Goal: Information Seeking & Learning: Learn about a topic

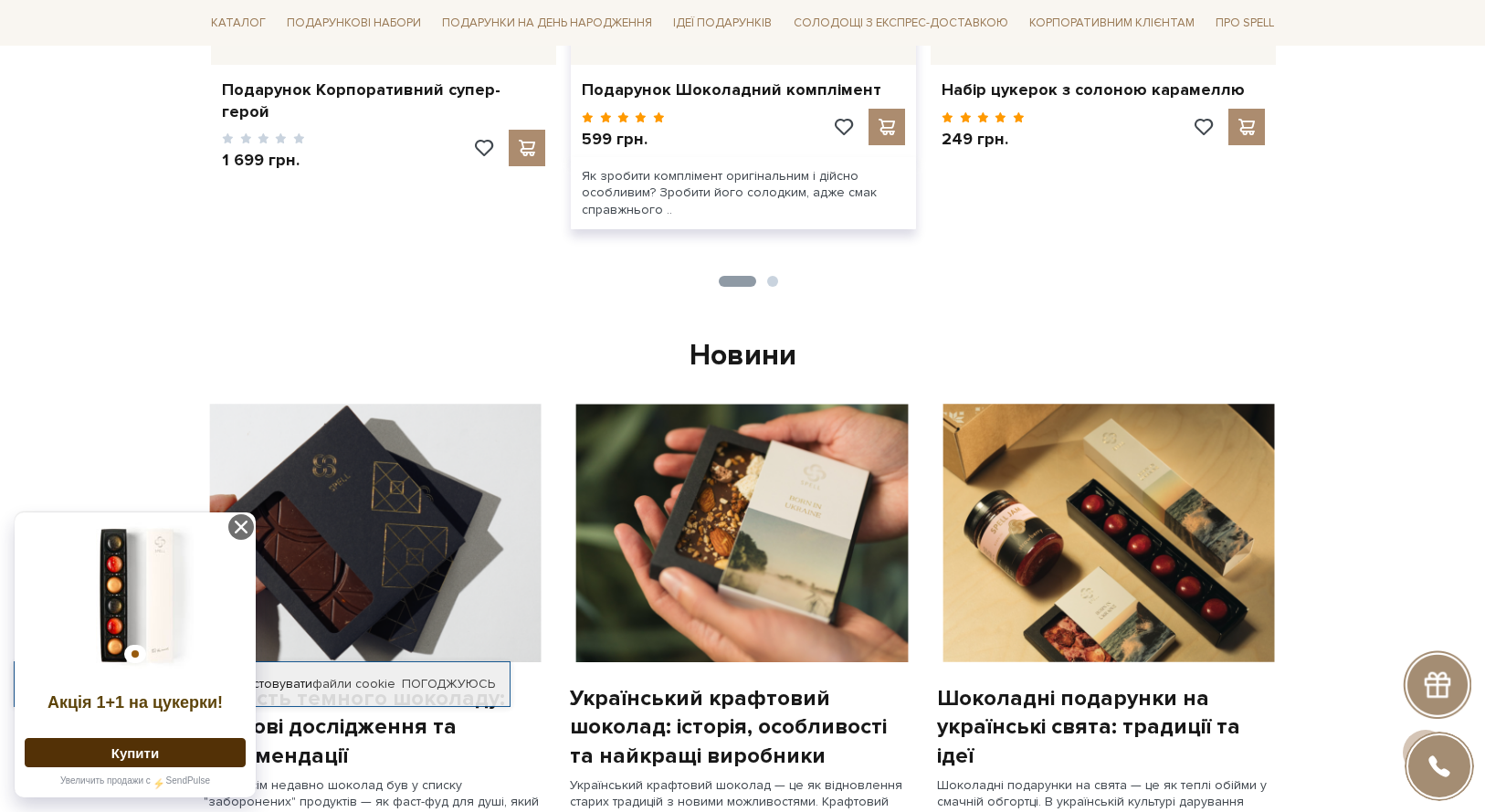
scroll to position [1201, 0]
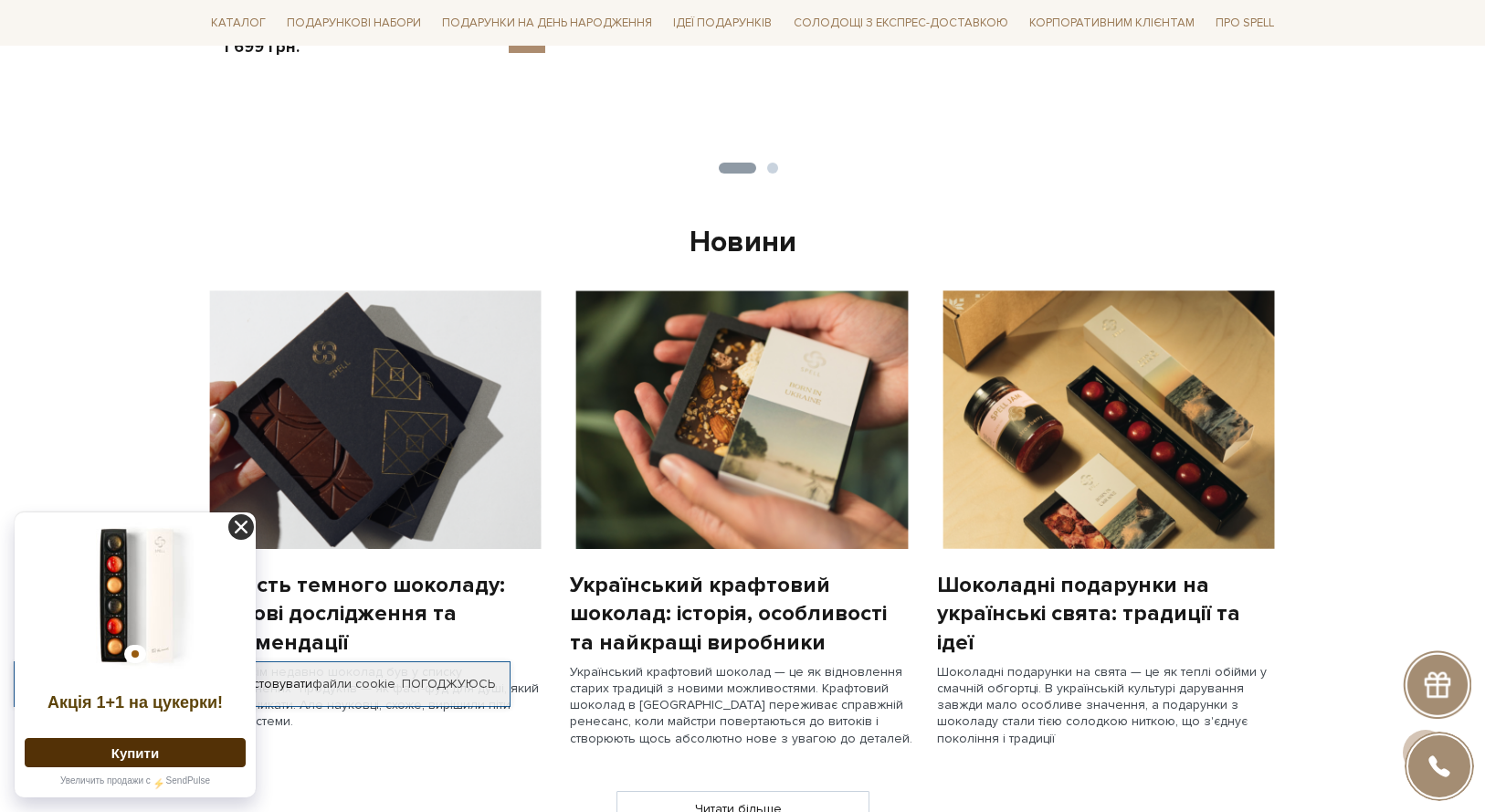
click at [245, 521] on icon at bounding box center [241, 527] width 26 height 26
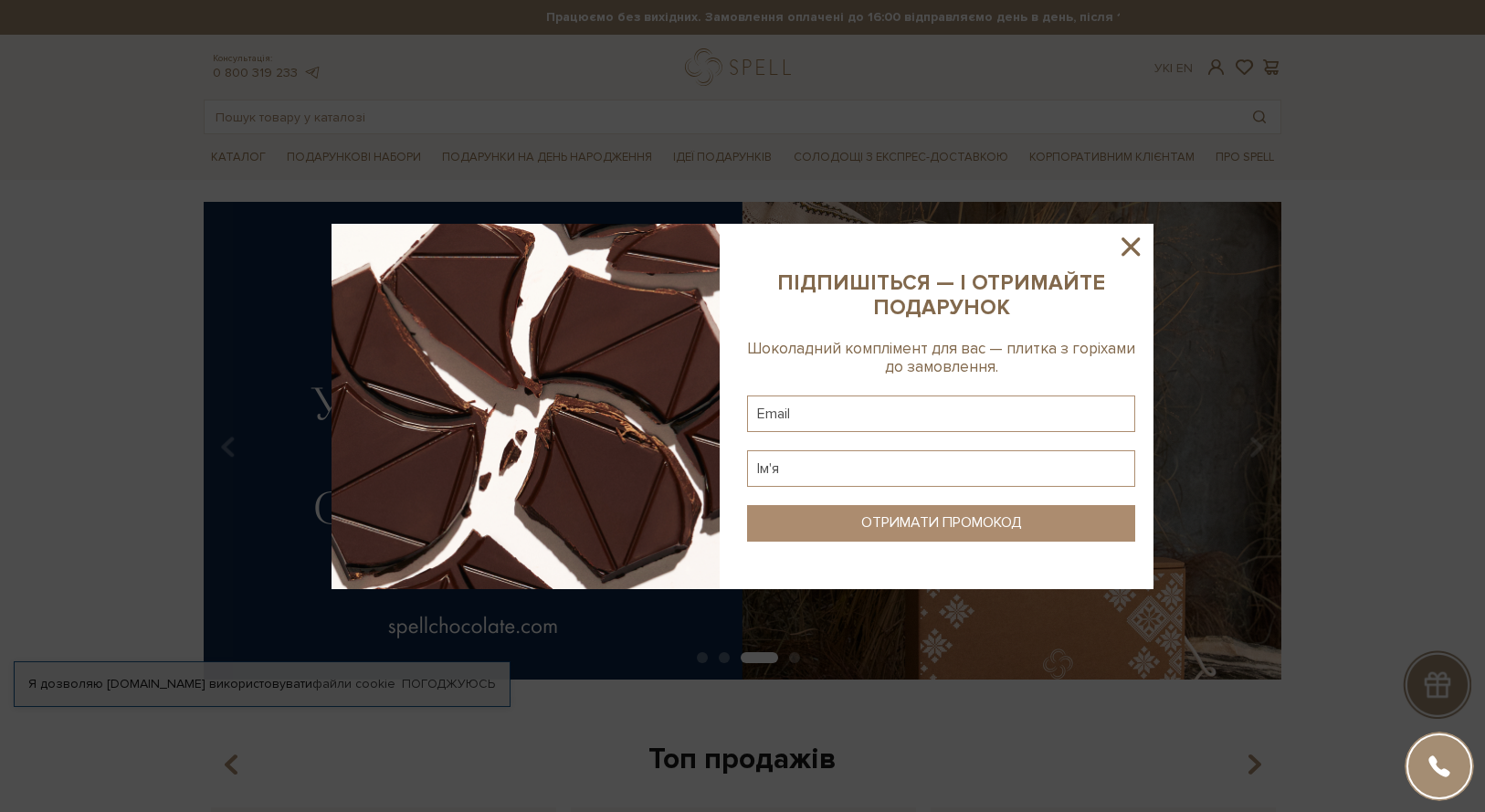
scroll to position [5, 0]
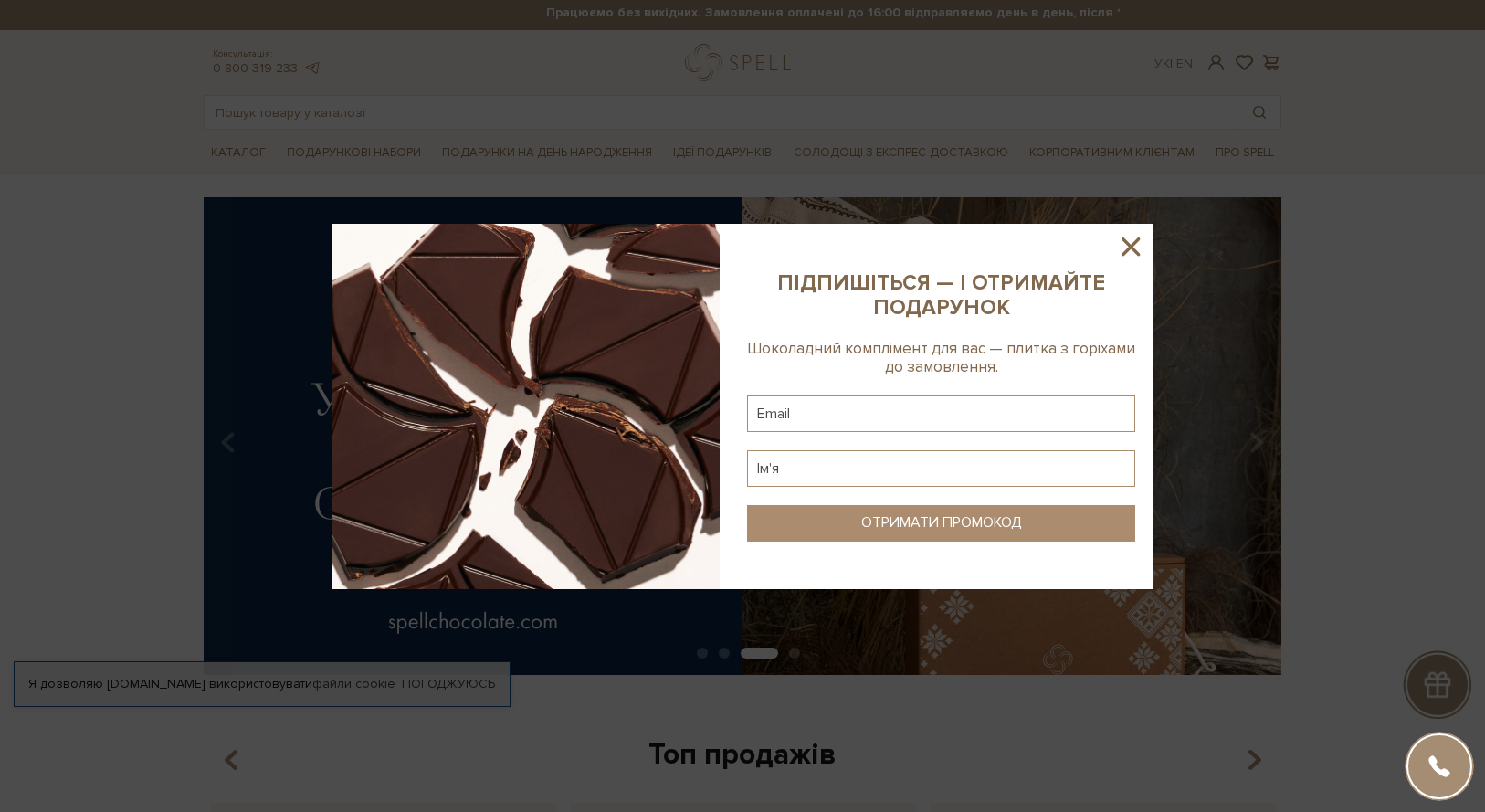
click at [1134, 244] on icon at bounding box center [1130, 247] width 19 height 19
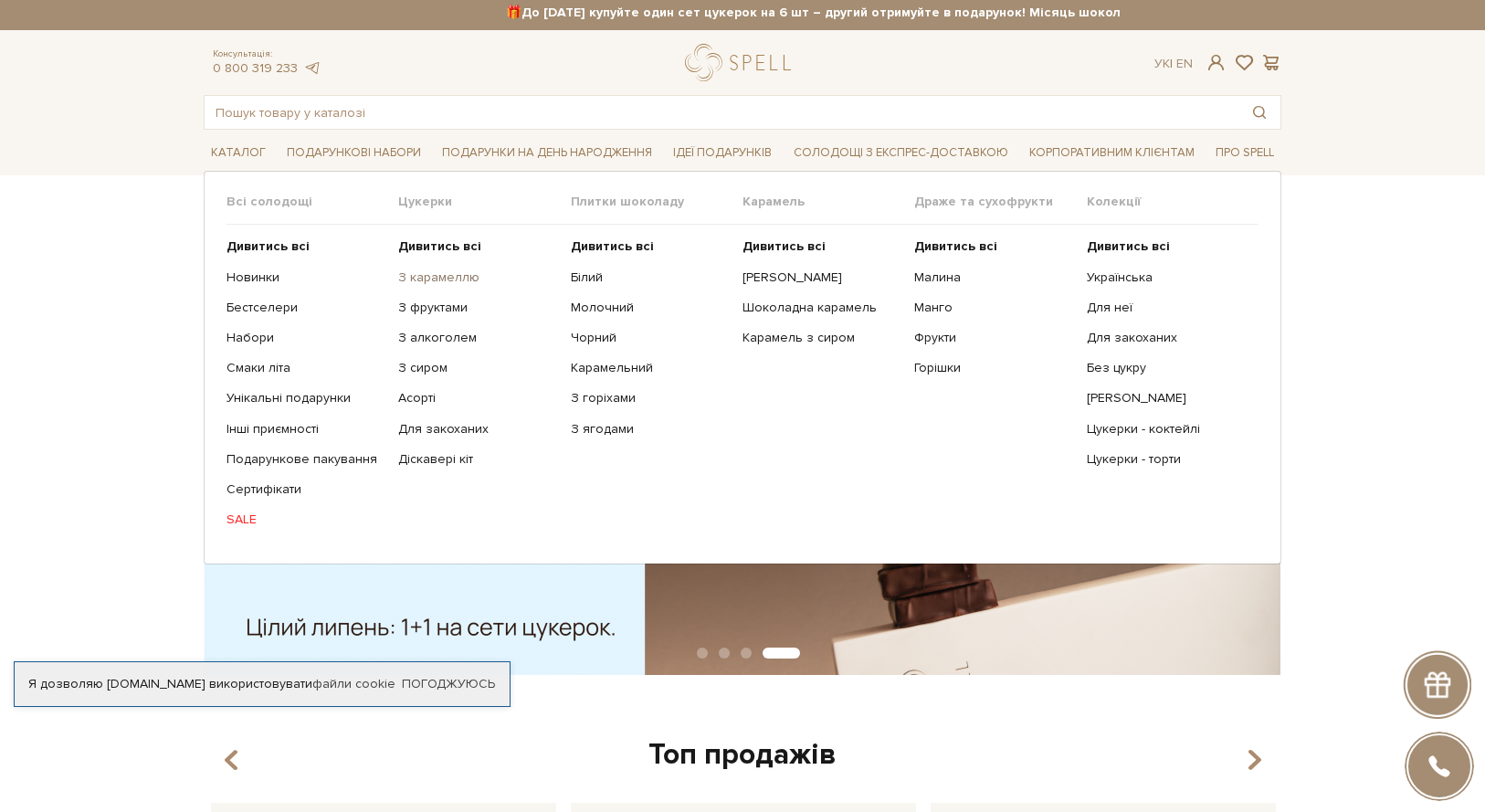
click at [444, 273] on link "З карамеллю" at bounding box center [477, 277] width 158 height 17
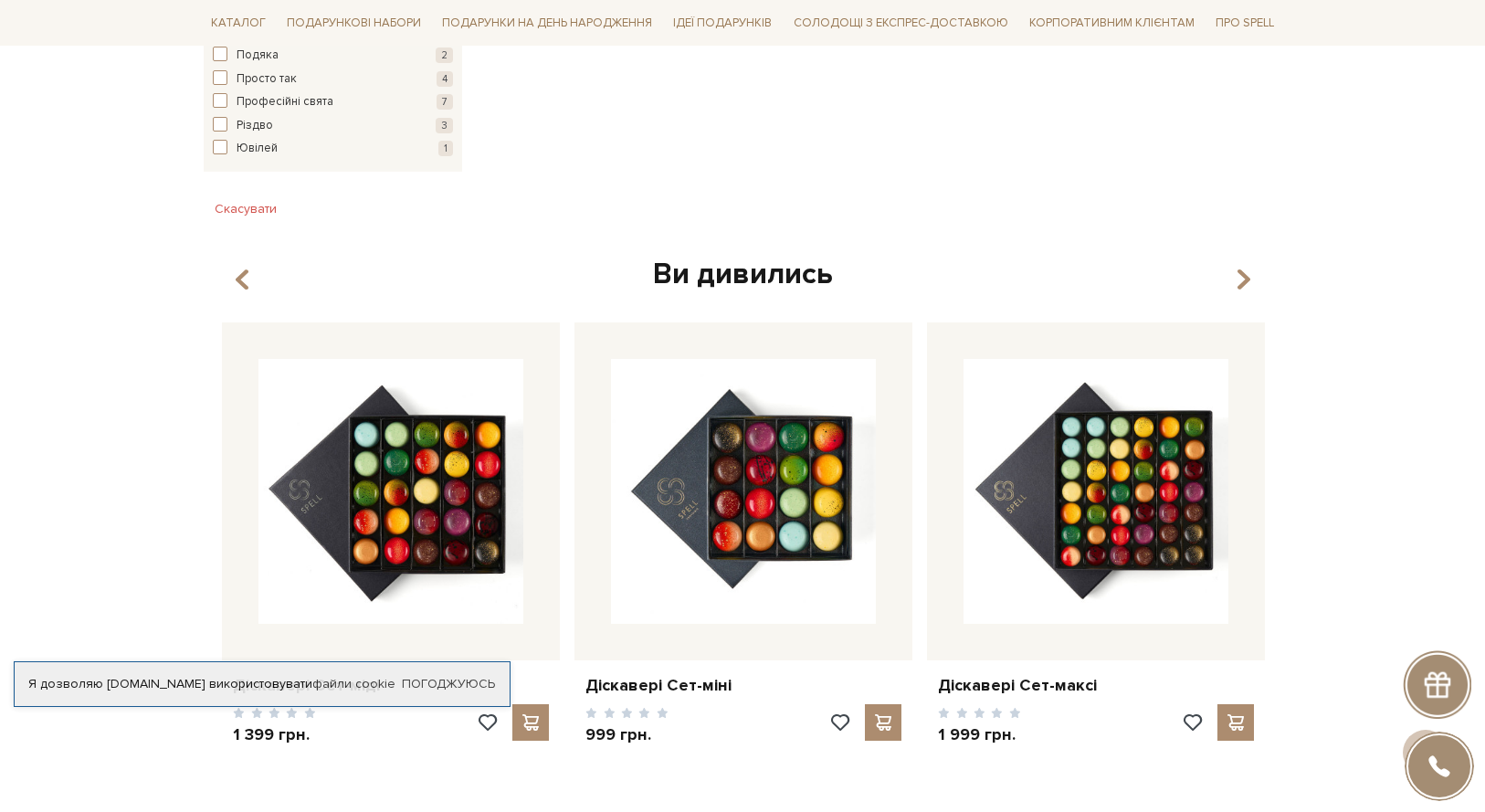
scroll to position [2362, 0]
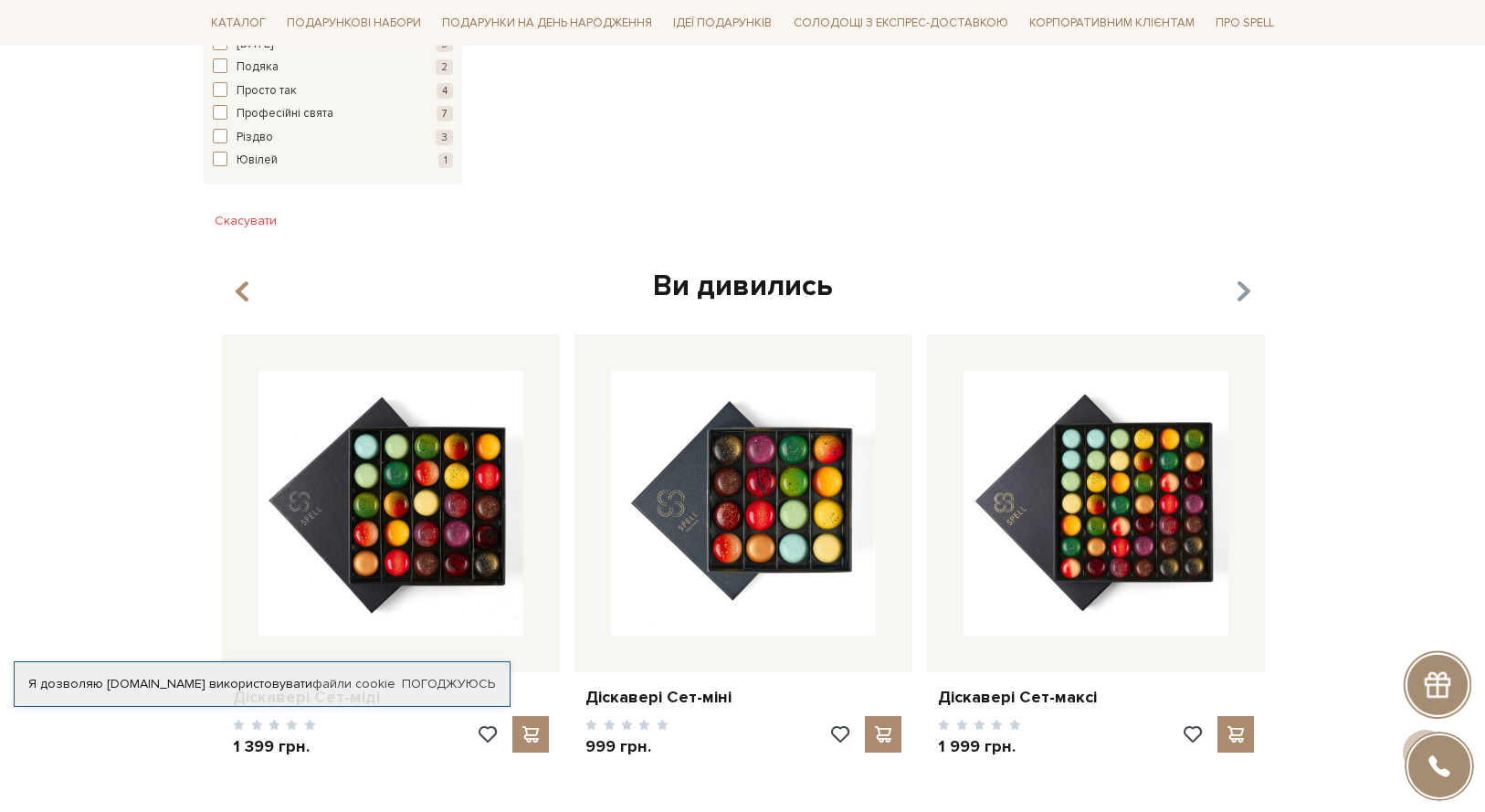
click at [1237, 276] on icon "button" at bounding box center [1243, 291] width 16 height 31
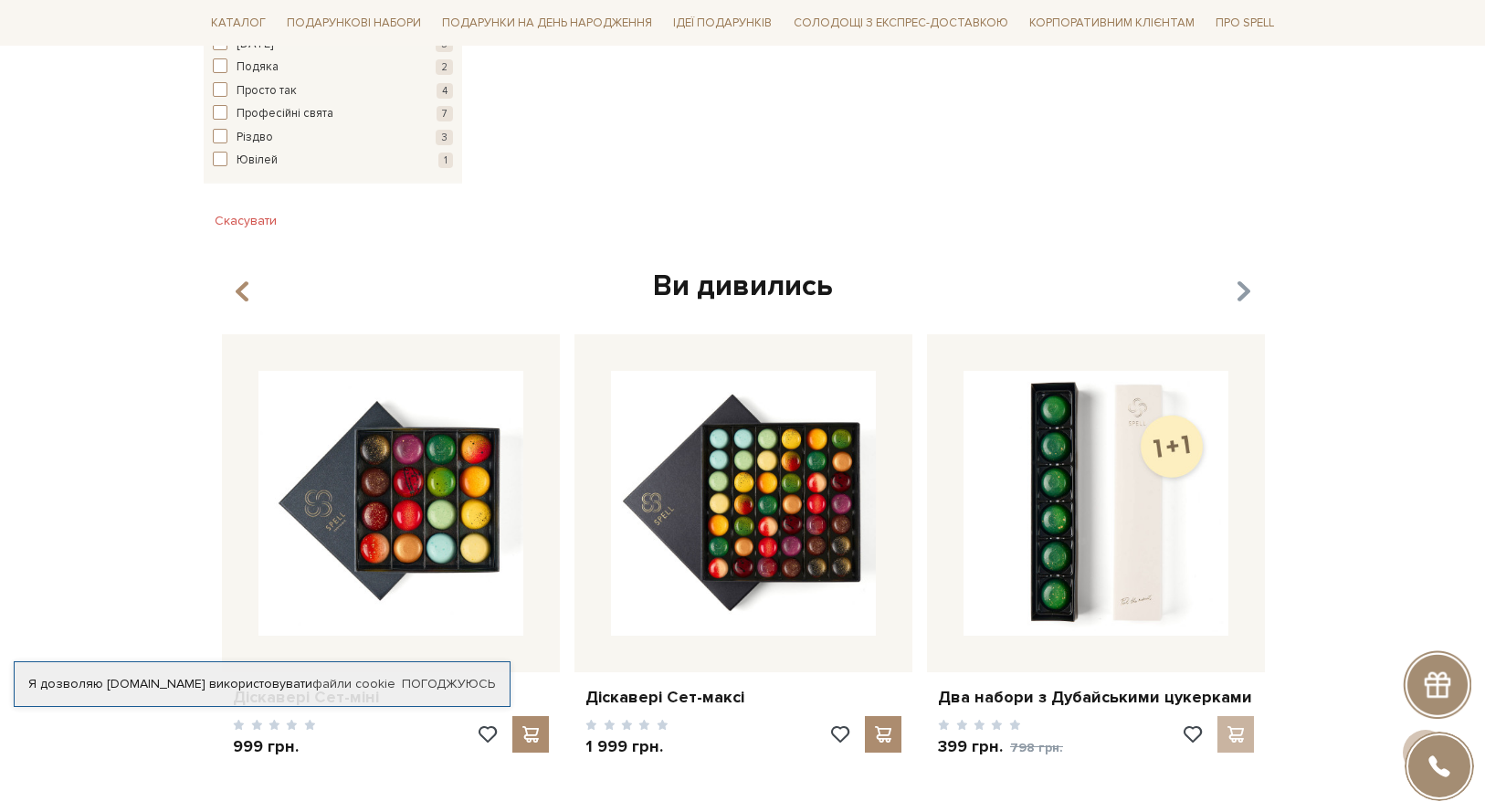
click at [1236, 276] on icon "button" at bounding box center [1243, 291] width 16 height 31
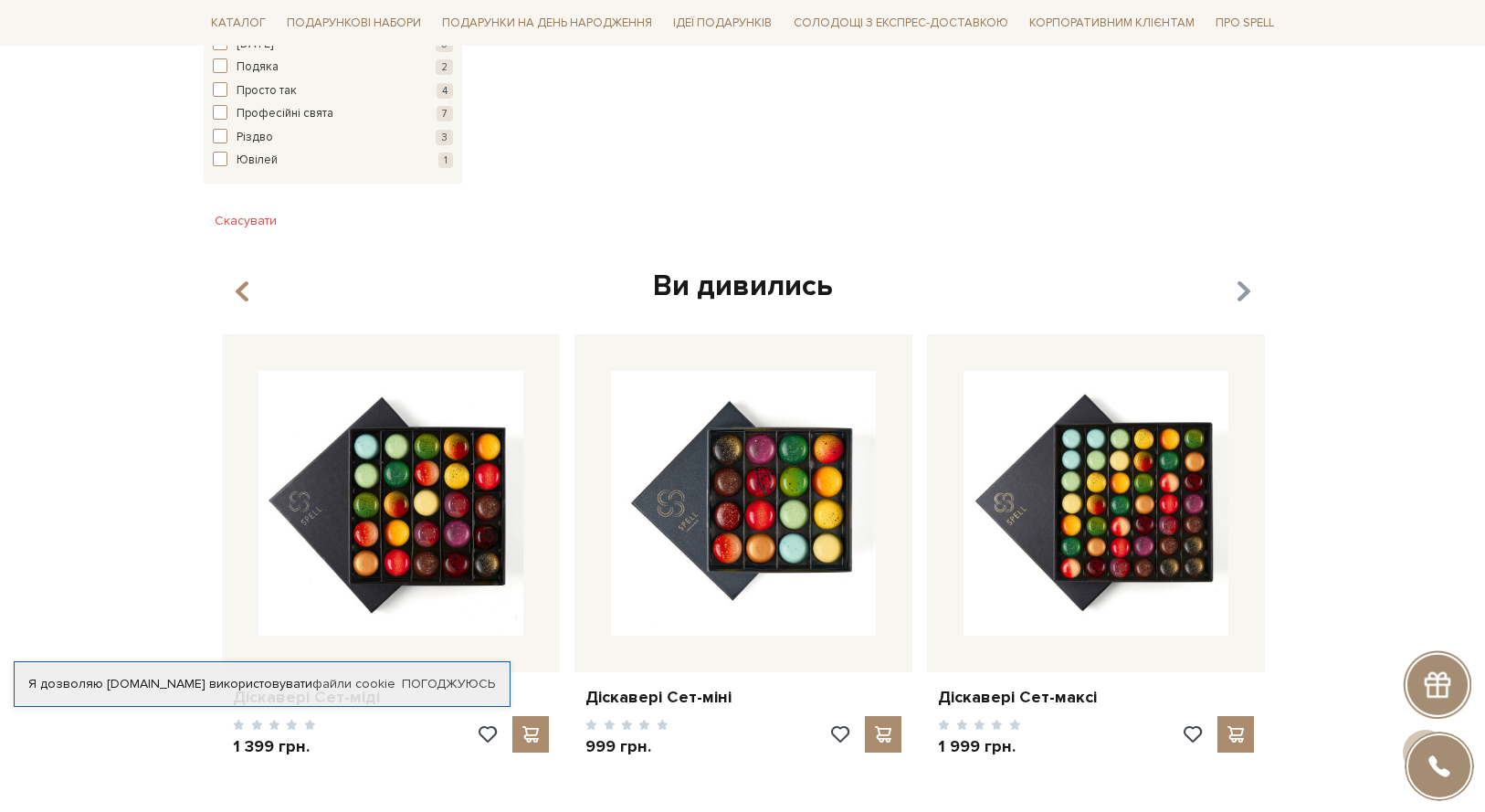
click at [1236, 276] on icon "button" at bounding box center [1243, 291] width 16 height 31
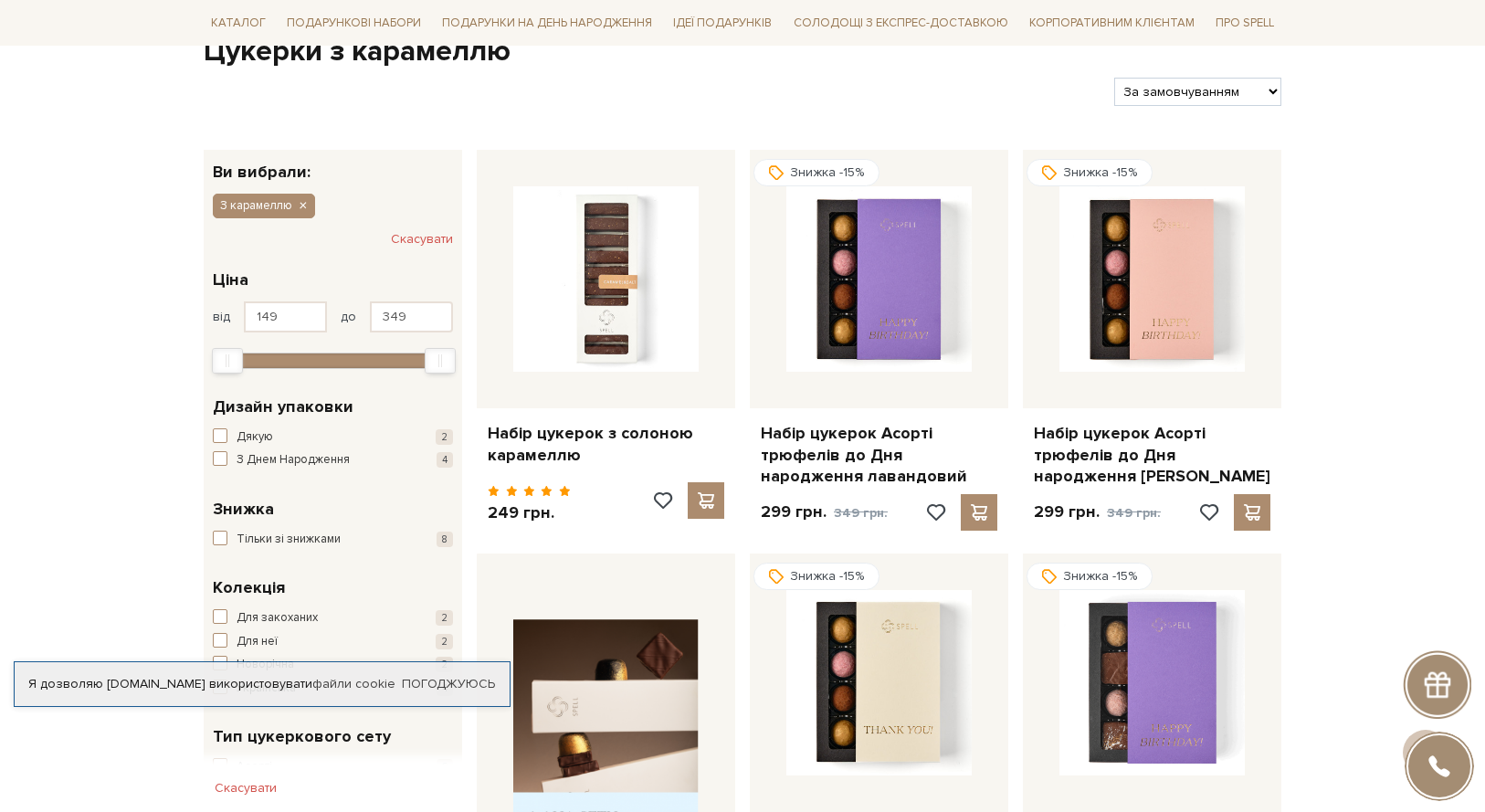
scroll to position [0, 0]
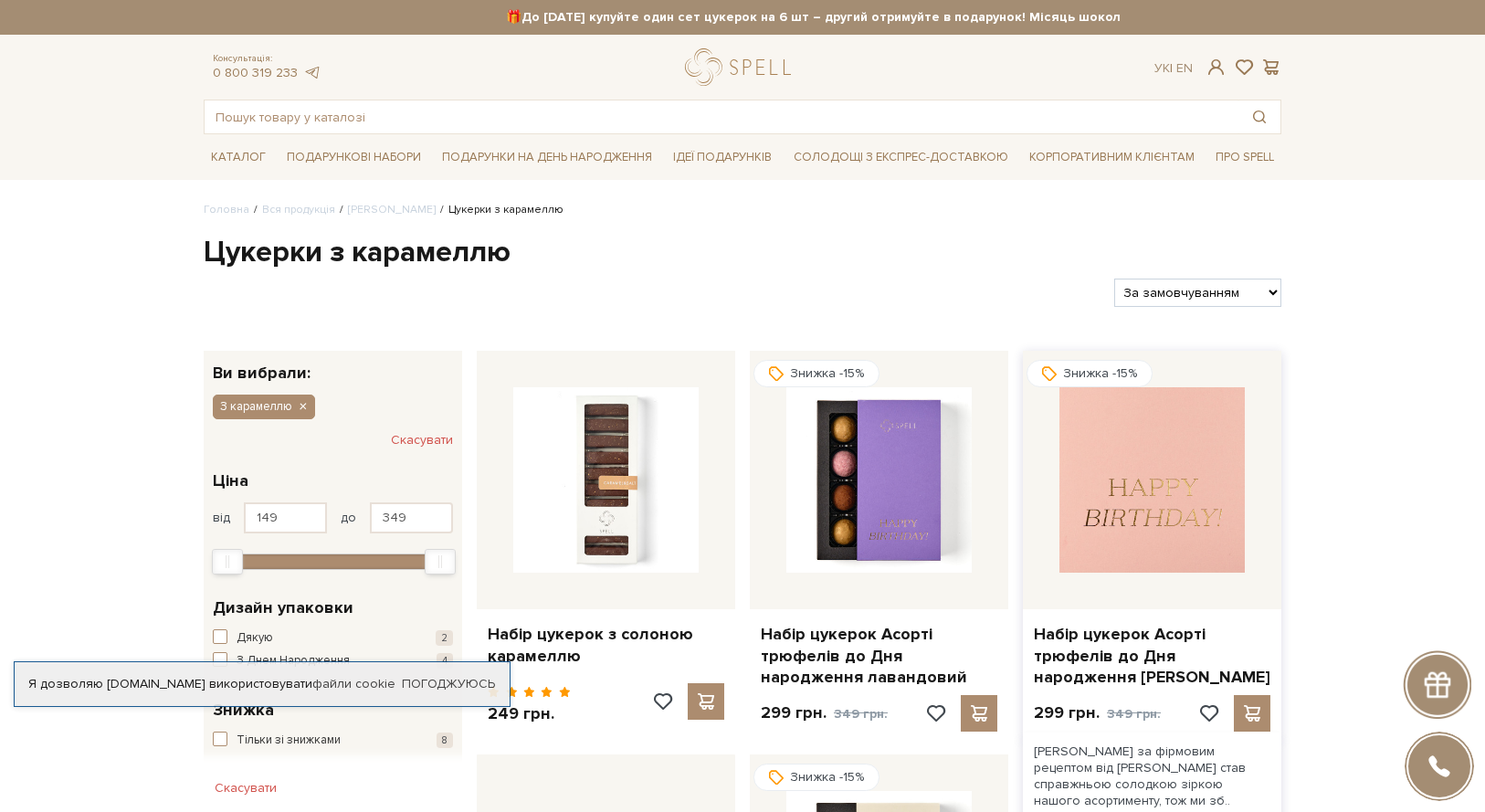
click at [1129, 432] on img at bounding box center [1152, 480] width 186 height 185
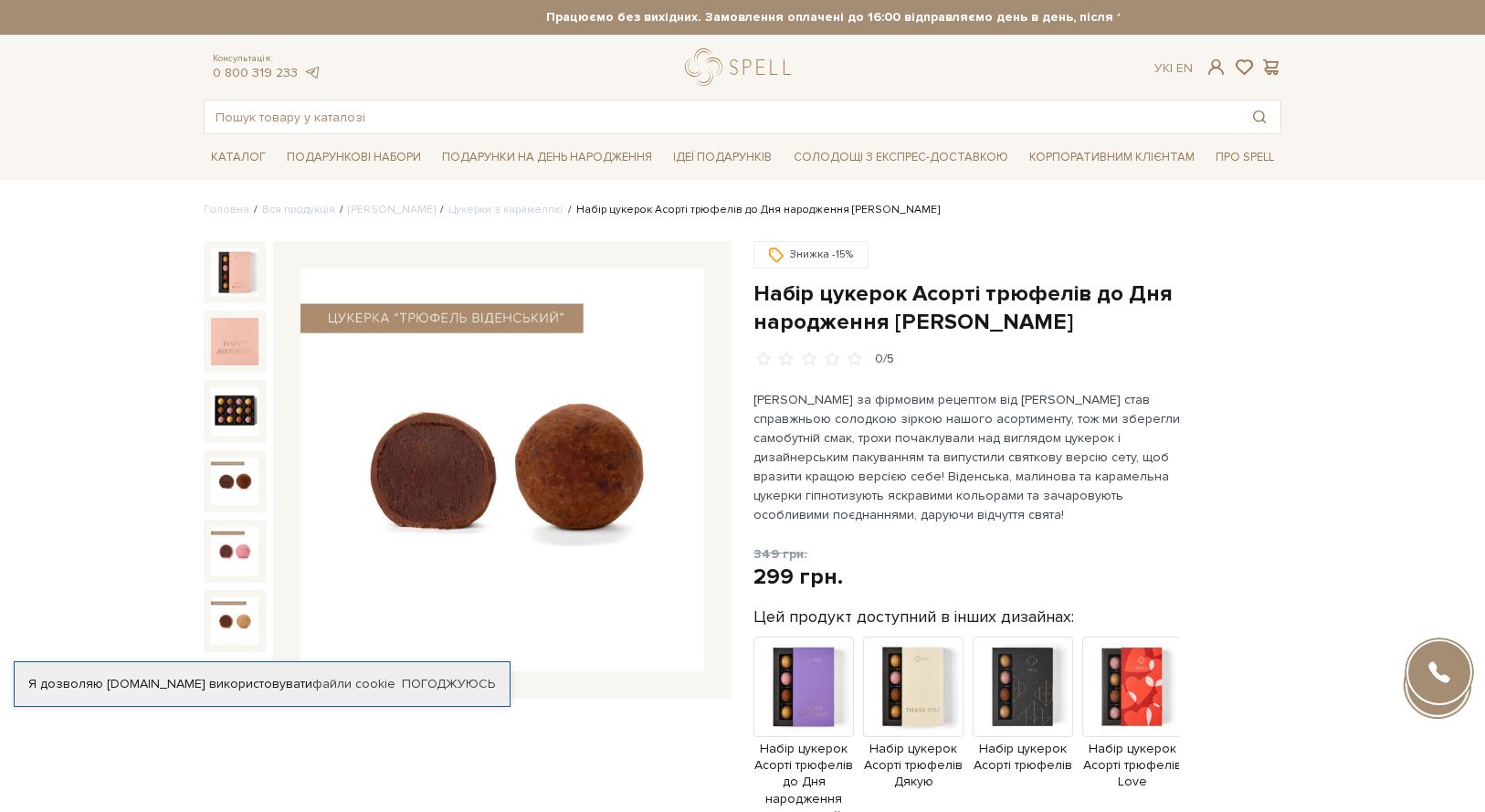
click at [222, 472] on img at bounding box center [235, 481] width 47 height 47
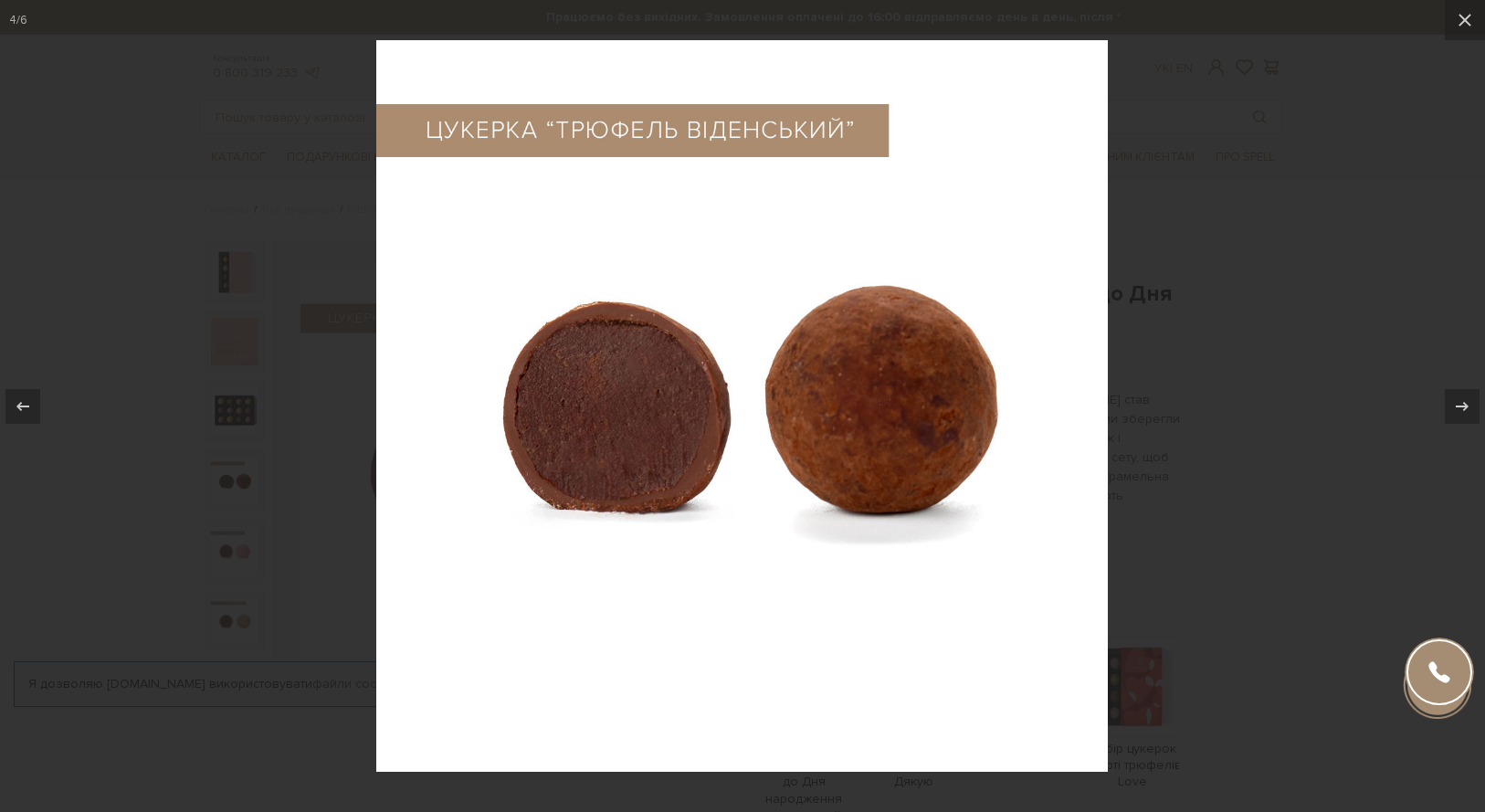
click at [1082, 557] on img at bounding box center [741, 406] width 731 height 731
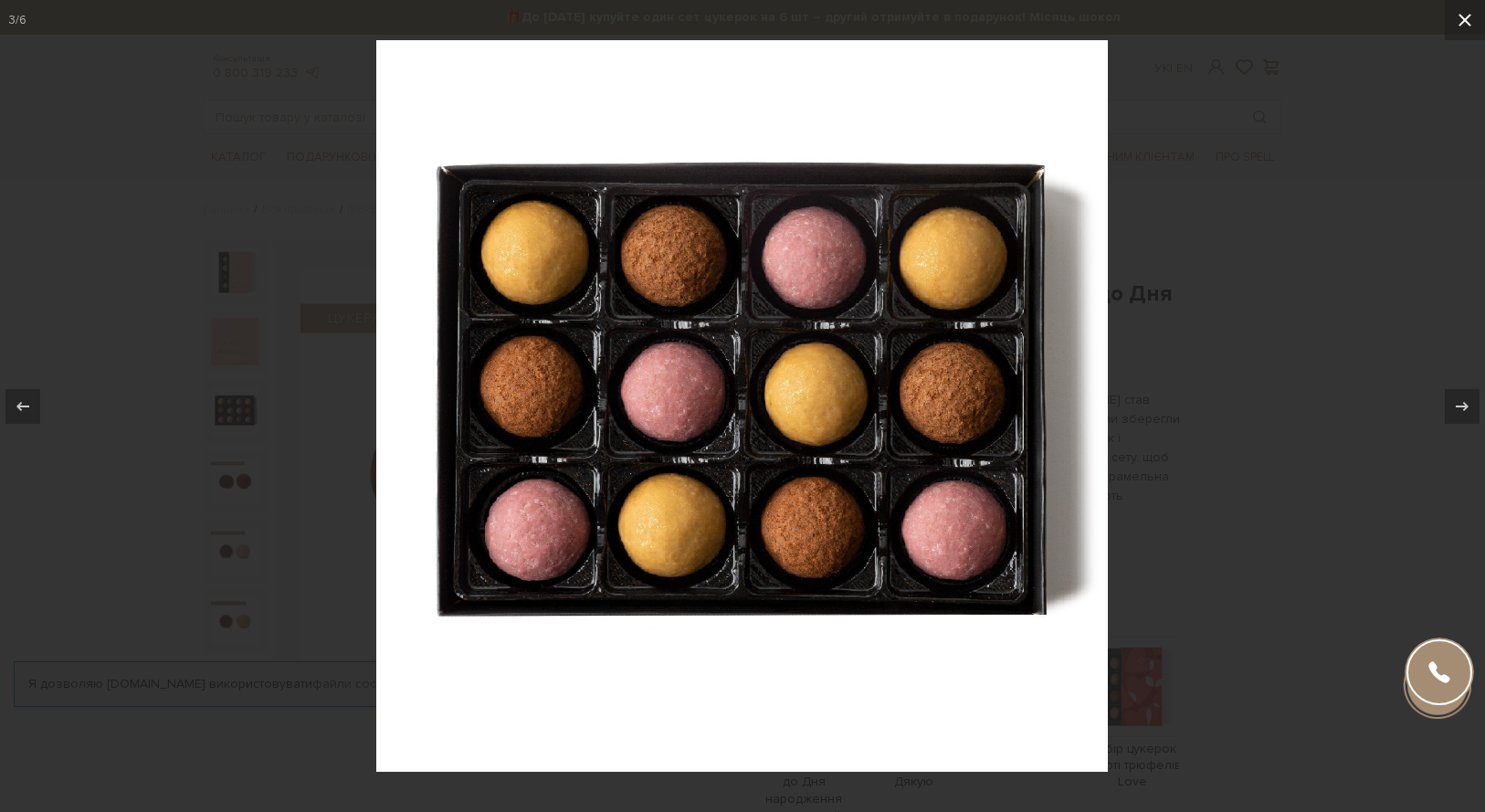
click at [1471, 11] on icon at bounding box center [1464, 20] width 22 height 22
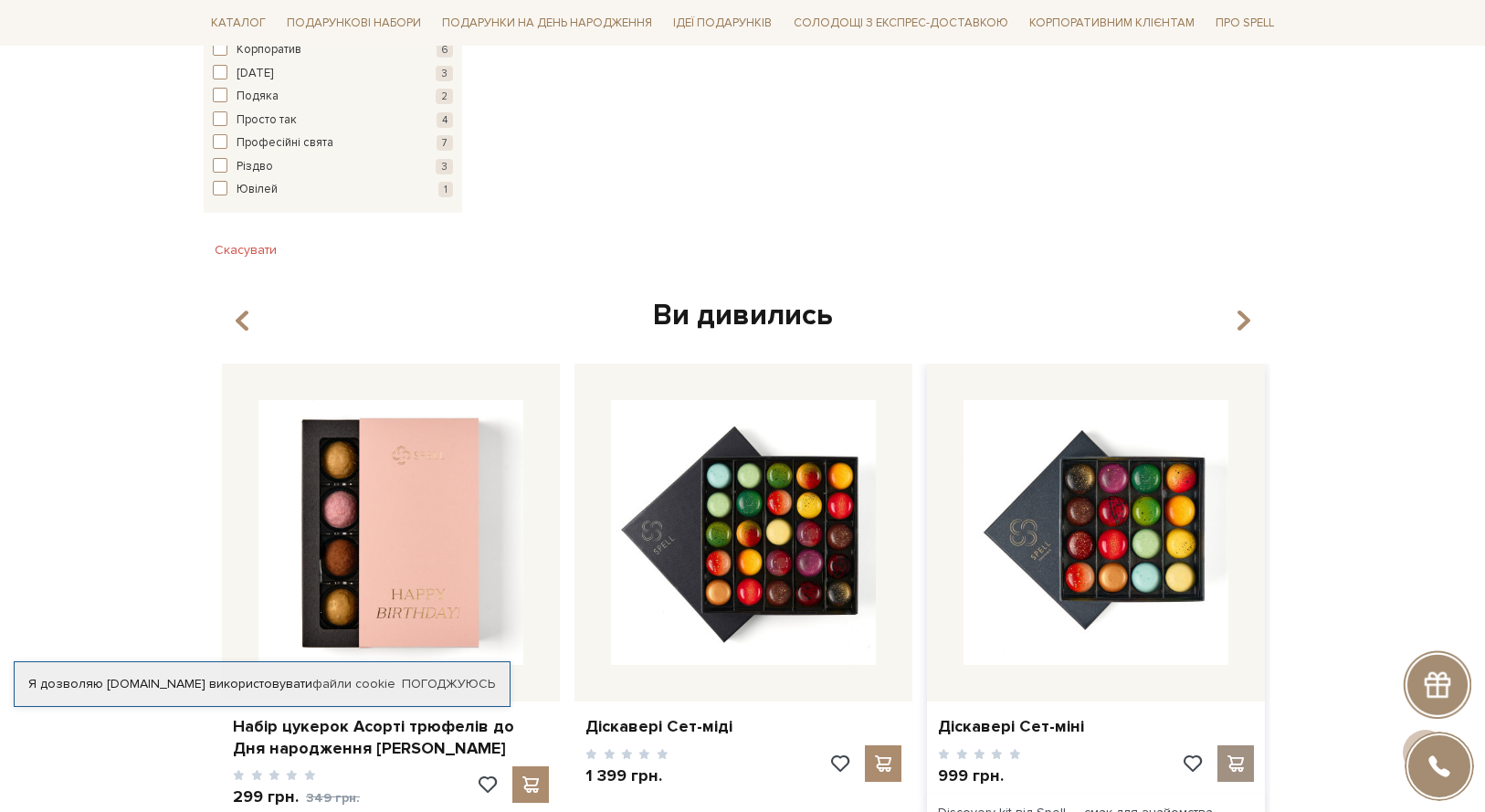
scroll to position [2451, 0]
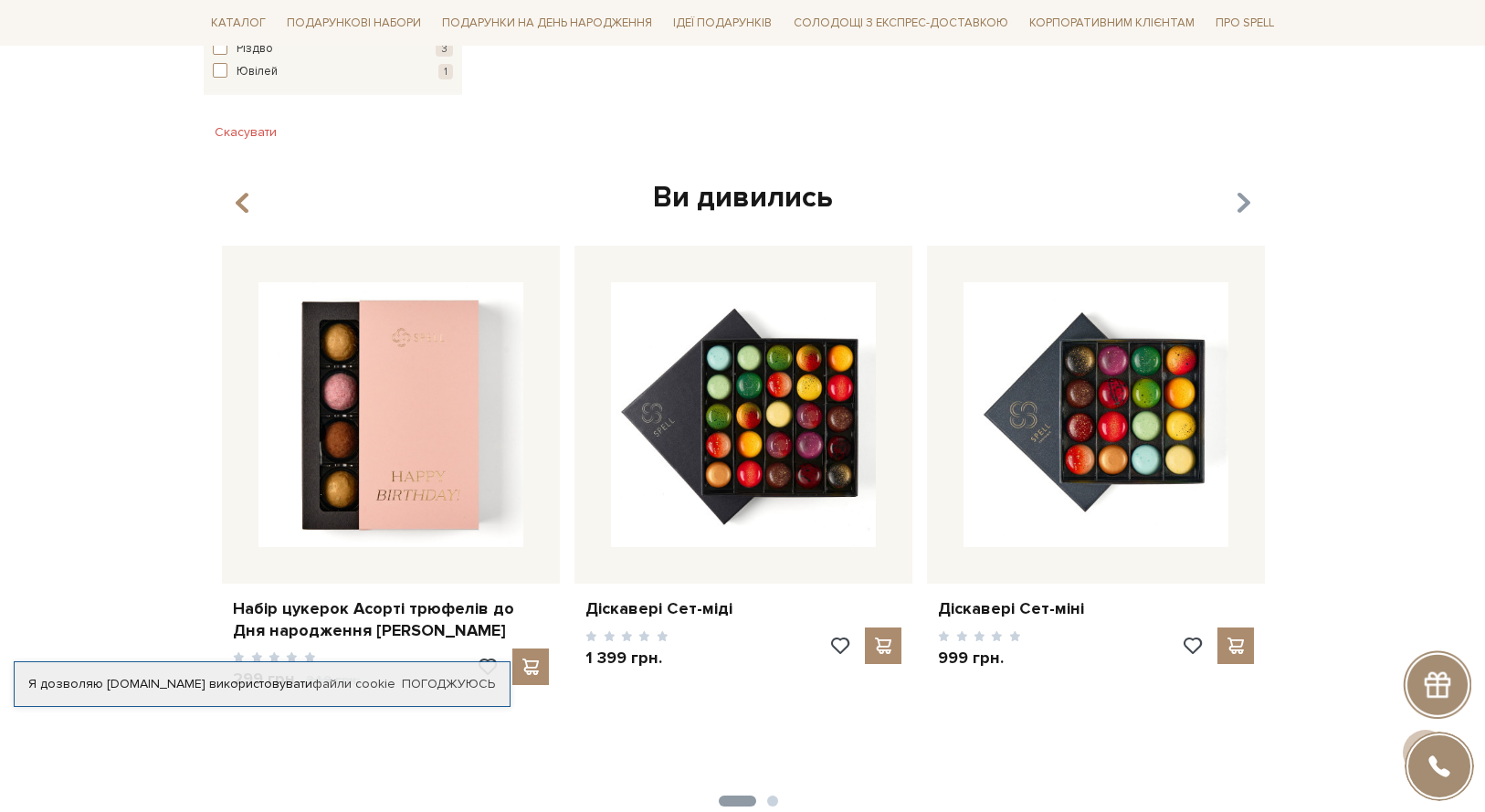
click at [1245, 188] on icon "button" at bounding box center [1243, 203] width 16 height 31
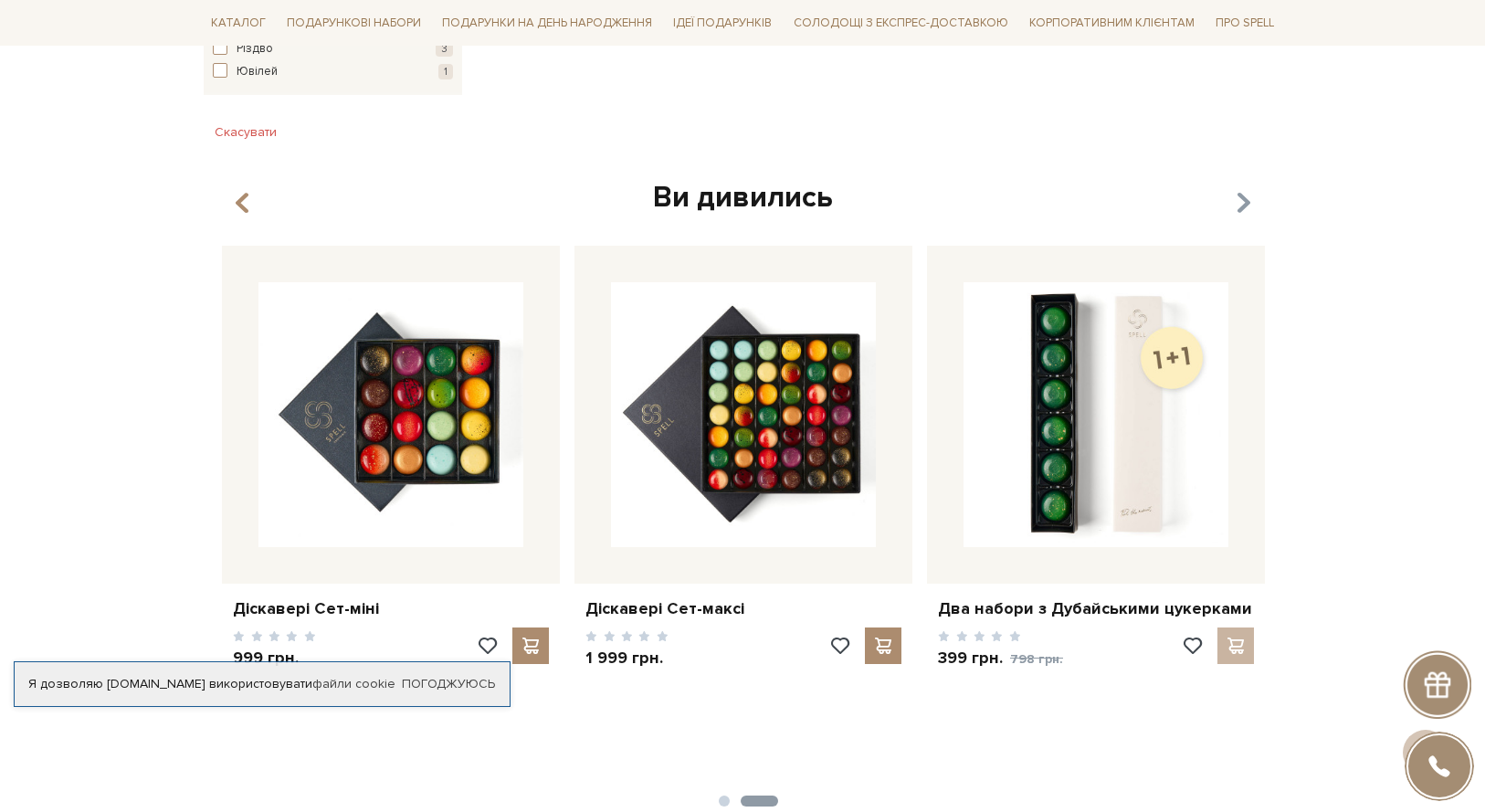
click at [1246, 188] on icon "button" at bounding box center [1243, 203] width 16 height 31
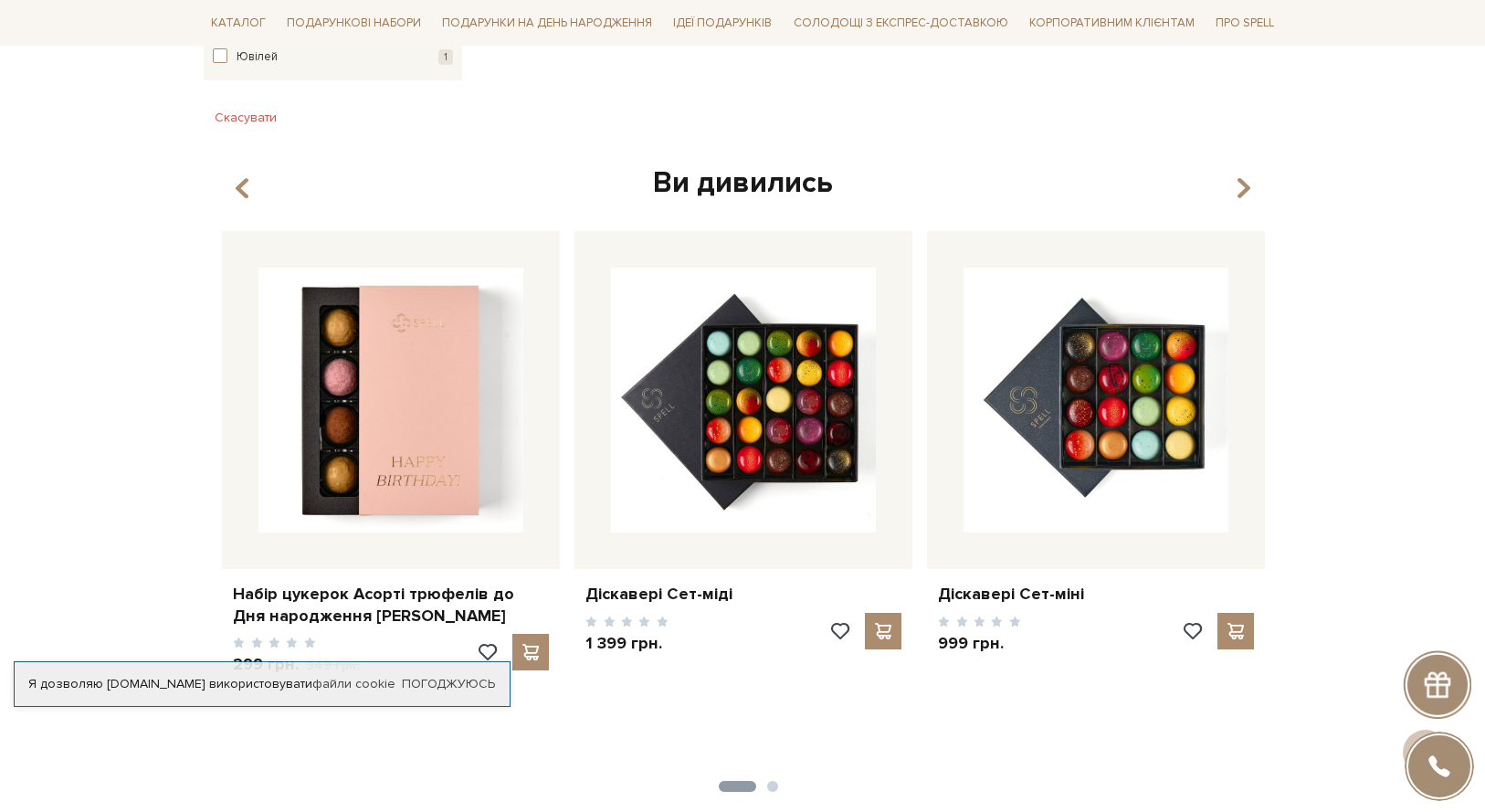
click at [232, 176] on div "Ви дивились Діскавері Сет-міні 999 грн. 1" at bounding box center [742, 467] width 1077 height 605
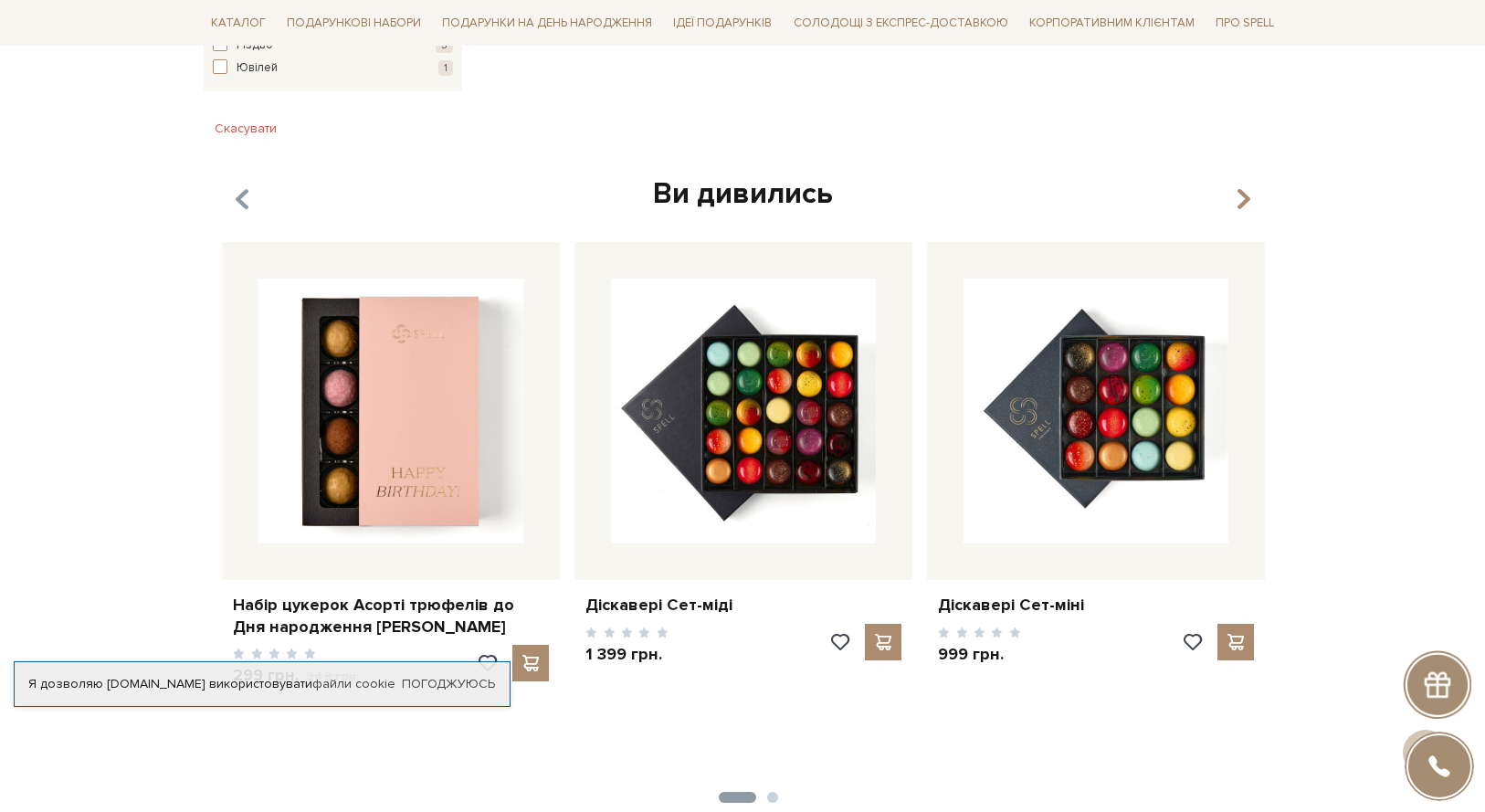
click at [235, 184] on icon "button" at bounding box center [243, 198] width 16 height 31
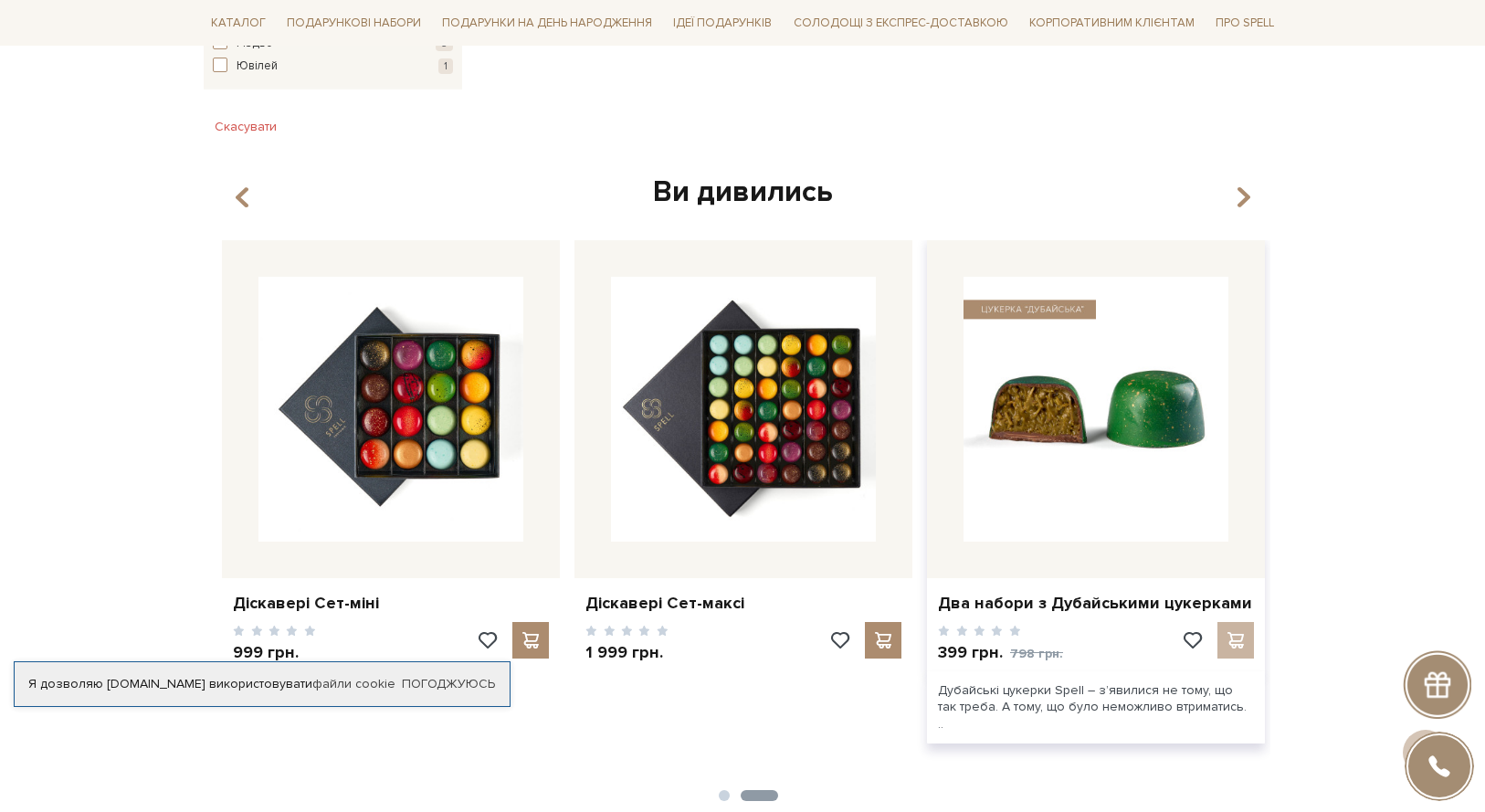
scroll to position [2456, 0]
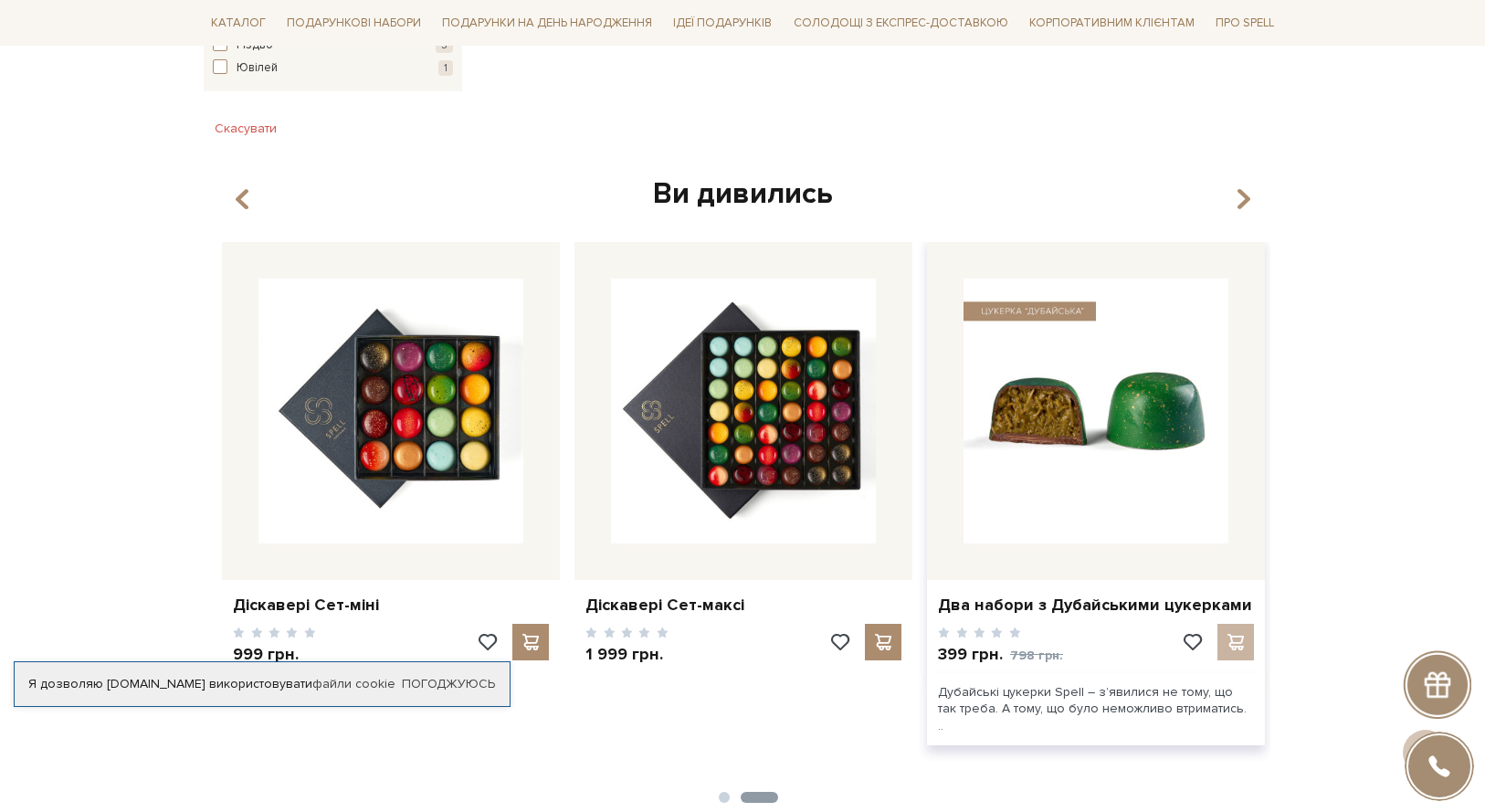
click at [1072, 315] on img at bounding box center [1095, 410] width 264 height 264
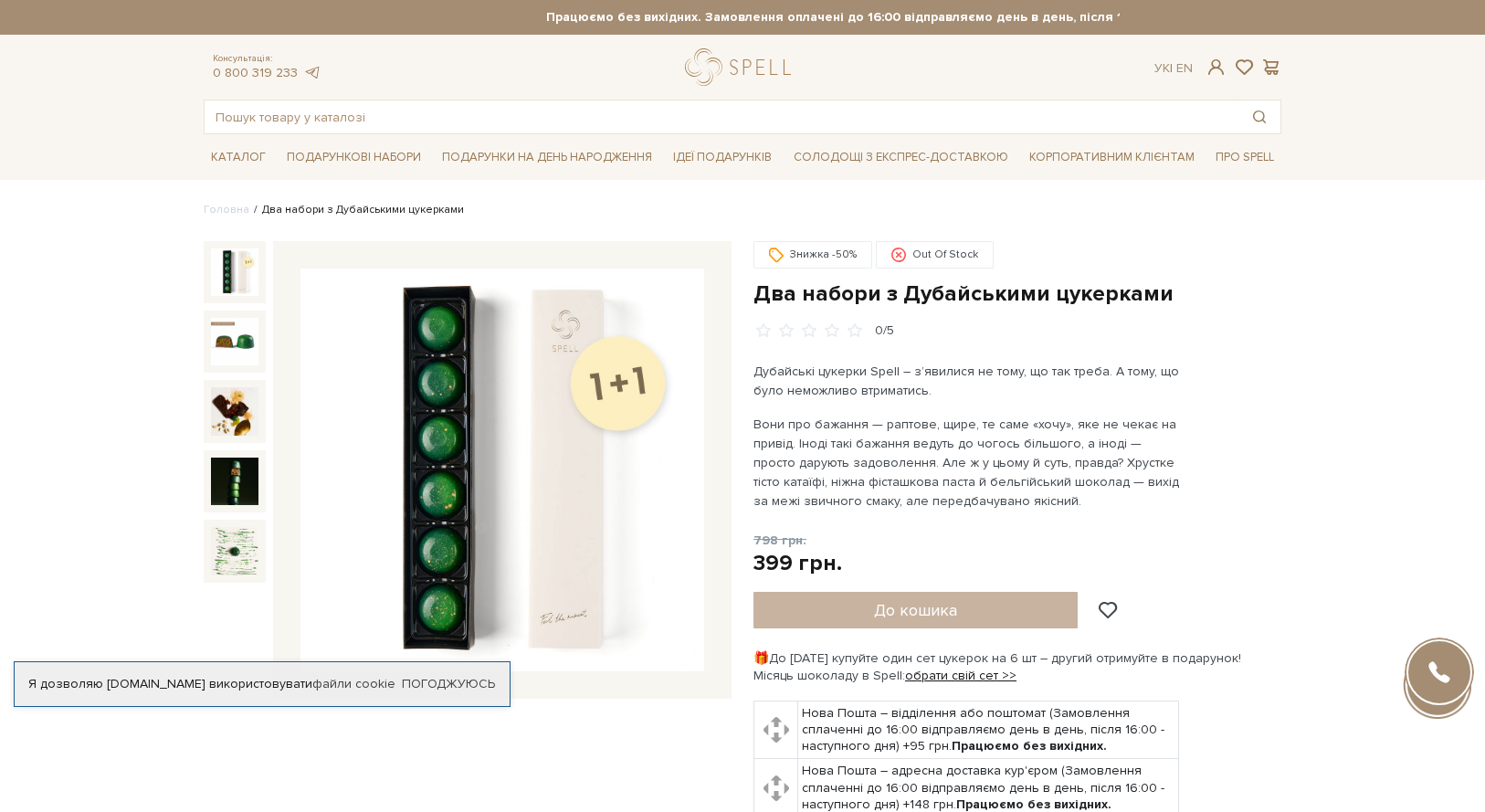
click at [422, 443] on img at bounding box center [501, 470] width 404 height 404
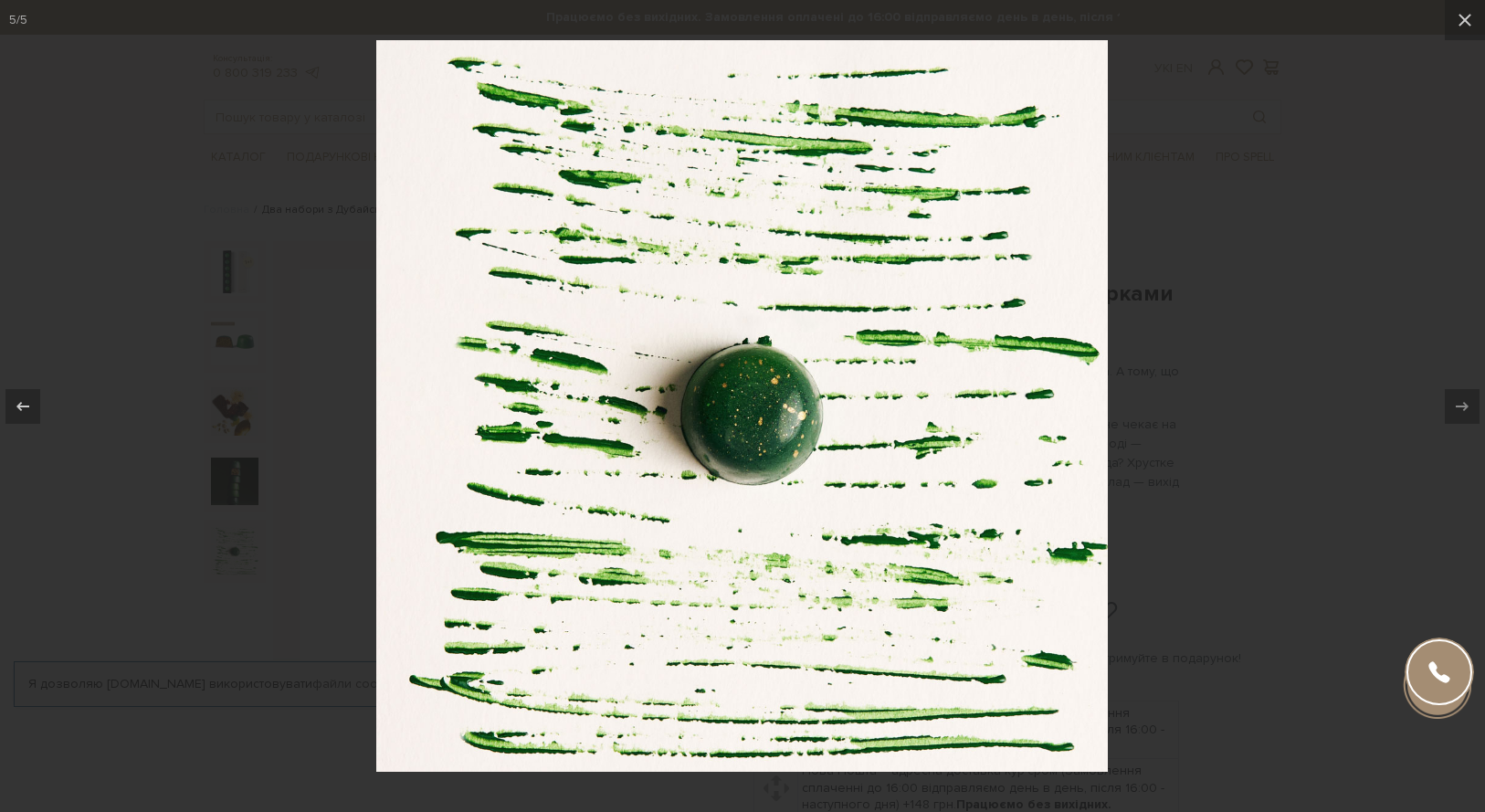
click at [1214, 293] on div at bounding box center [742, 406] width 1485 height 812
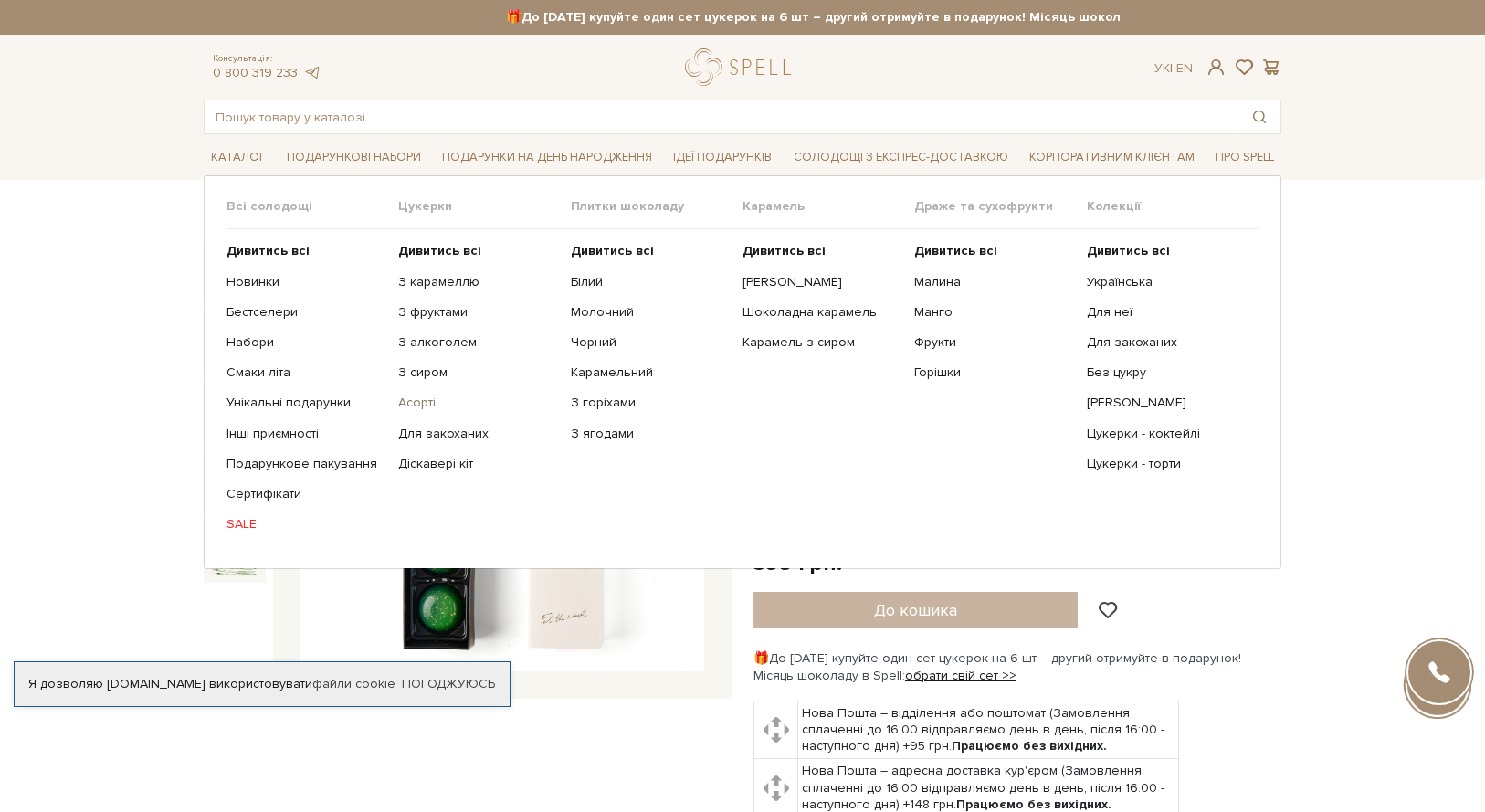
click at [411, 407] on link "Асорті" at bounding box center [477, 403] width 158 height 17
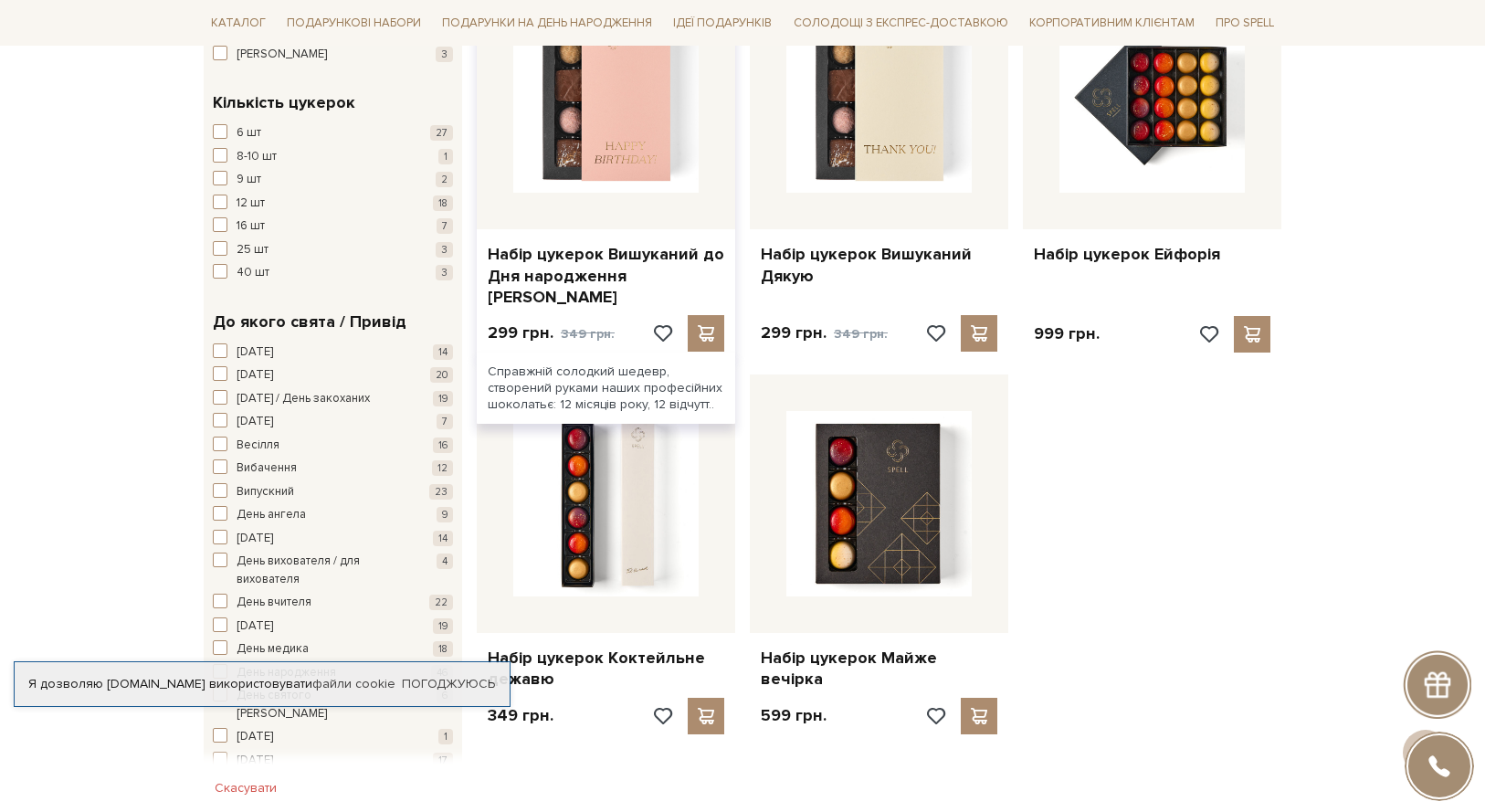
scroll to position [1965, 0]
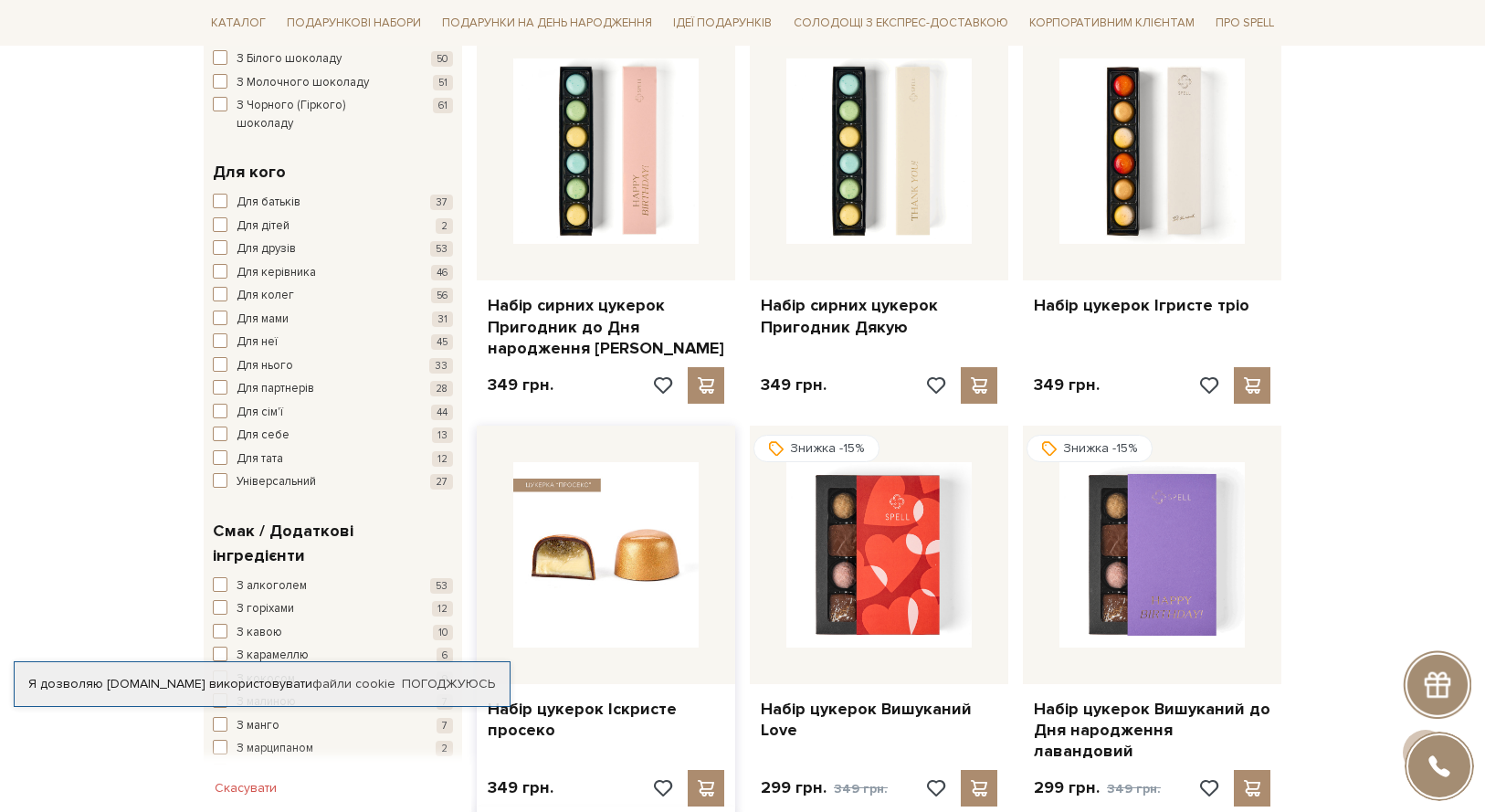
click at [600, 550] on img at bounding box center [606, 554] width 186 height 185
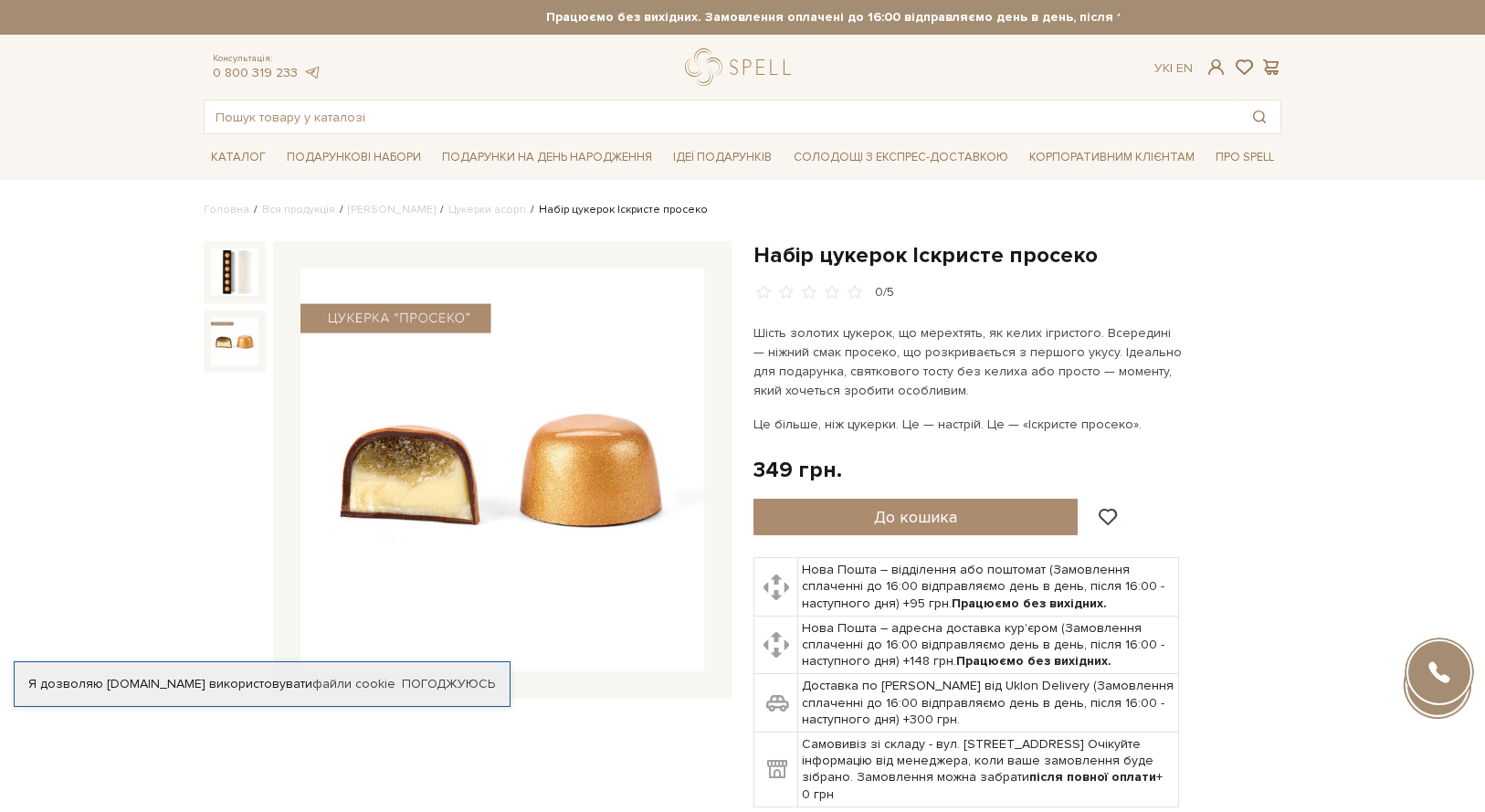
click at [228, 334] on img at bounding box center [235, 341] width 47 height 47
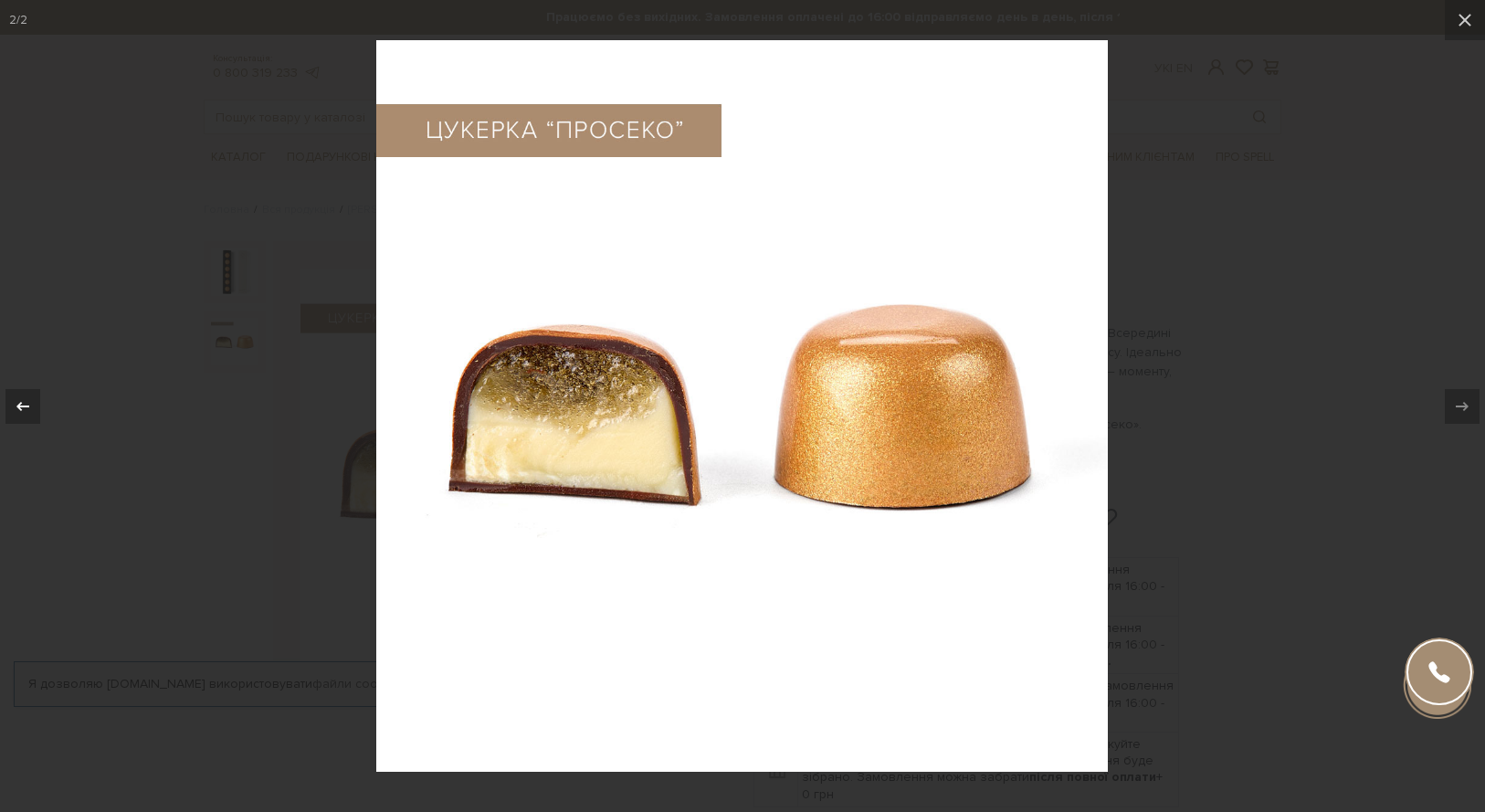
click at [34, 389] on div at bounding box center [23, 406] width 35 height 35
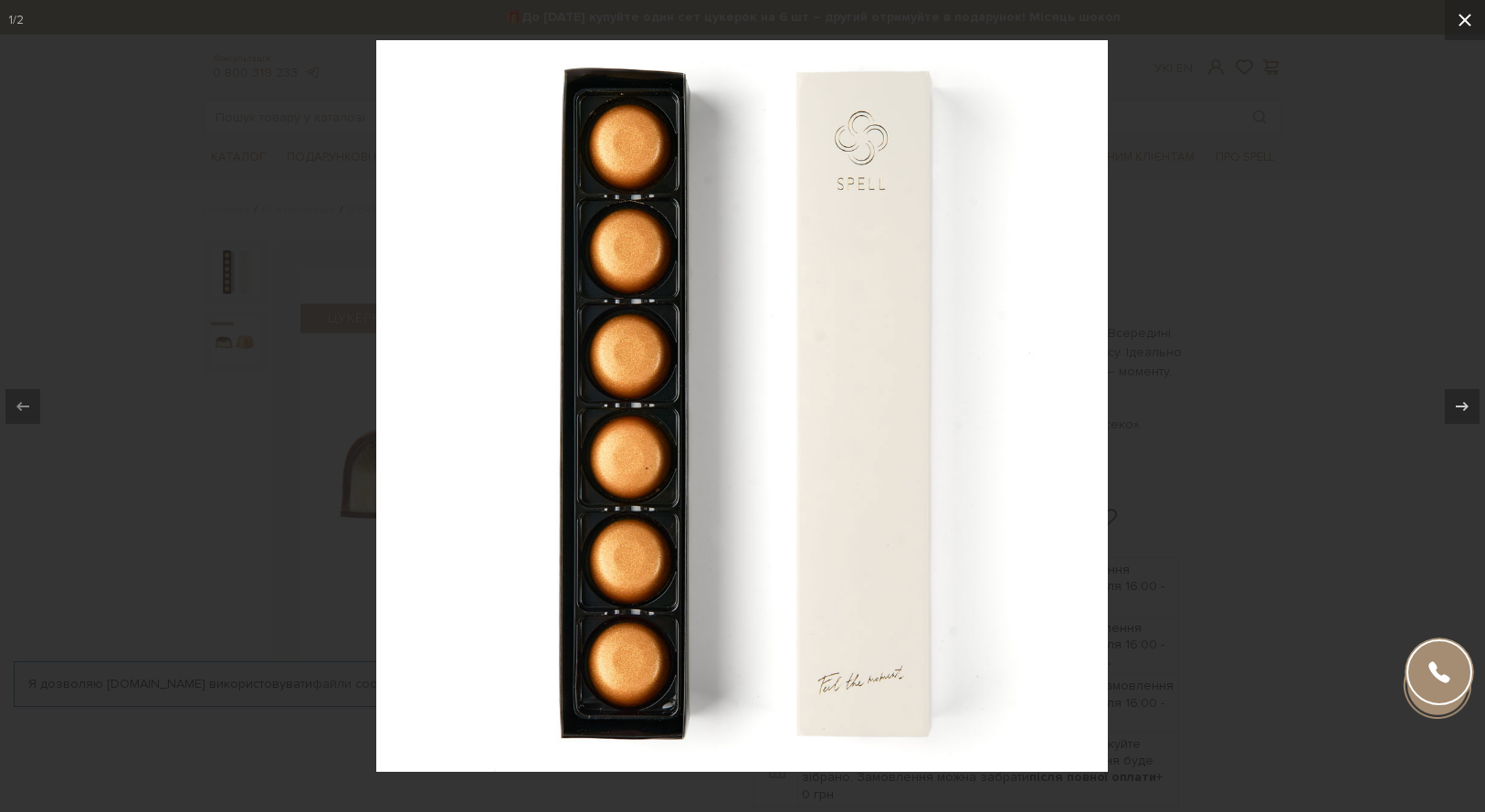
click at [1470, 26] on icon at bounding box center [1464, 20] width 22 height 22
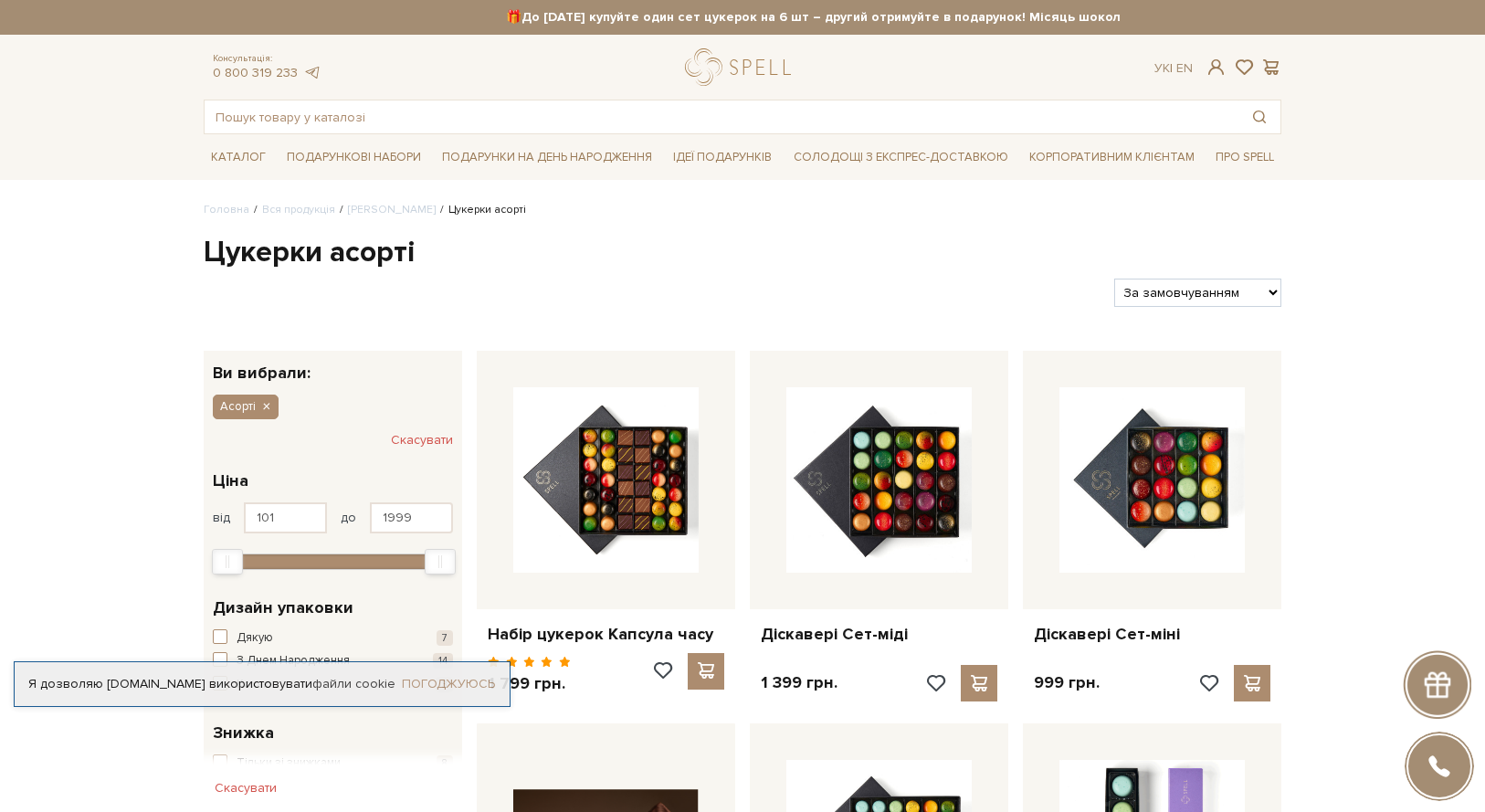
click at [462, 676] on link "Погоджуюсь" at bounding box center [448, 684] width 93 height 17
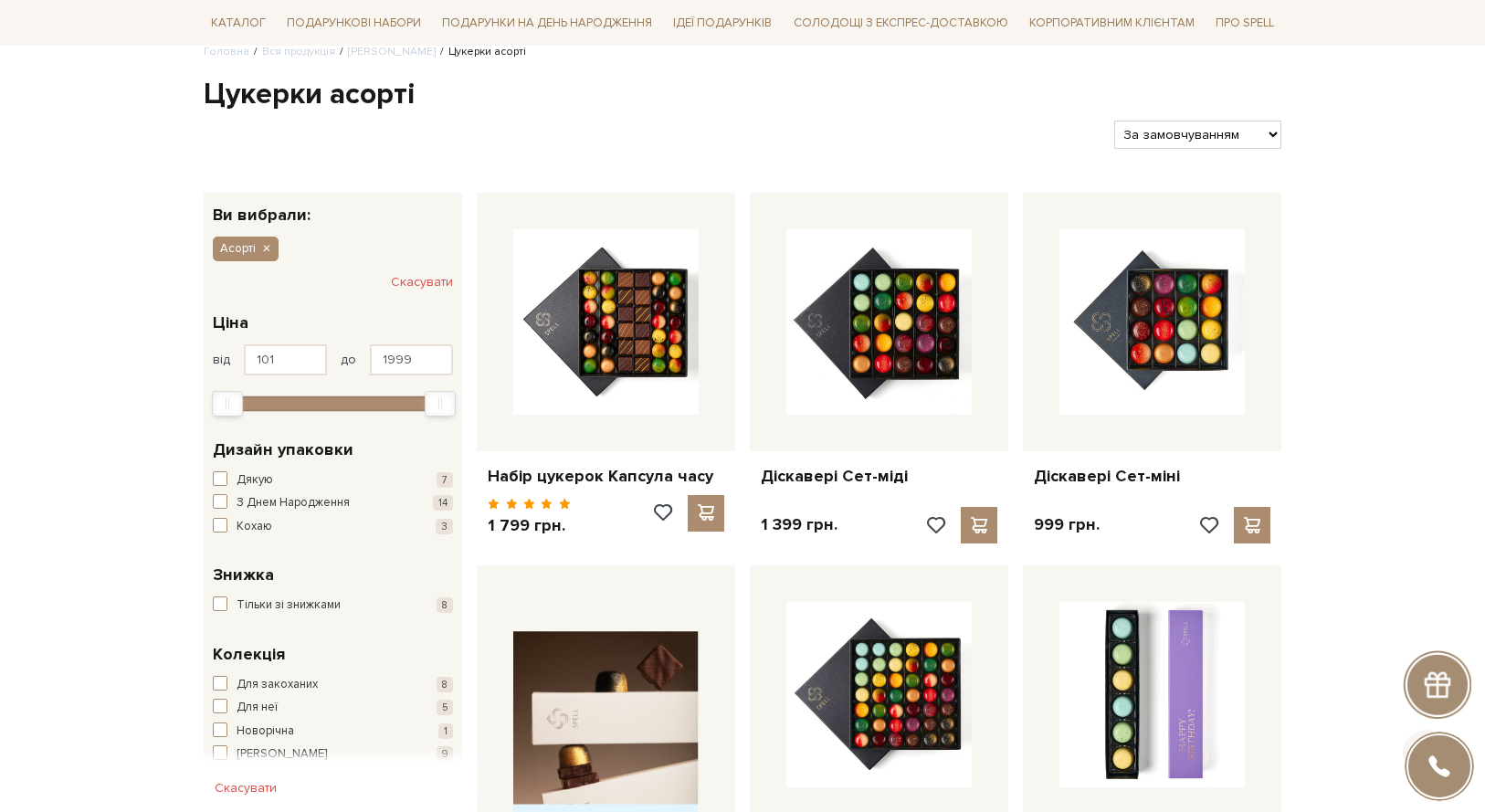
scroll to position [189, 0]
